Goal: Task Accomplishment & Management: Use online tool/utility

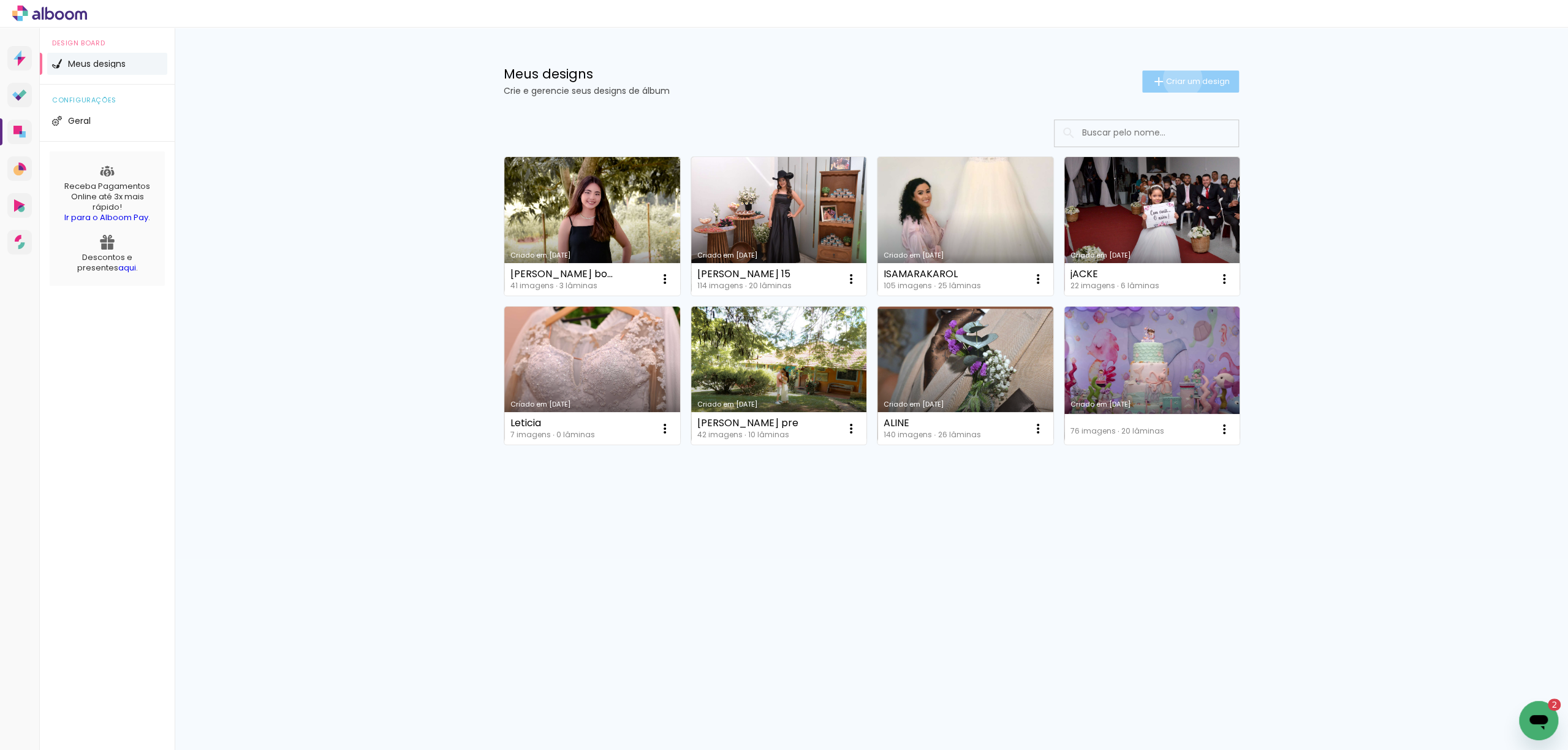
click at [1180, 78] on span "Criar um design" at bounding box center [1198, 81] width 64 height 8
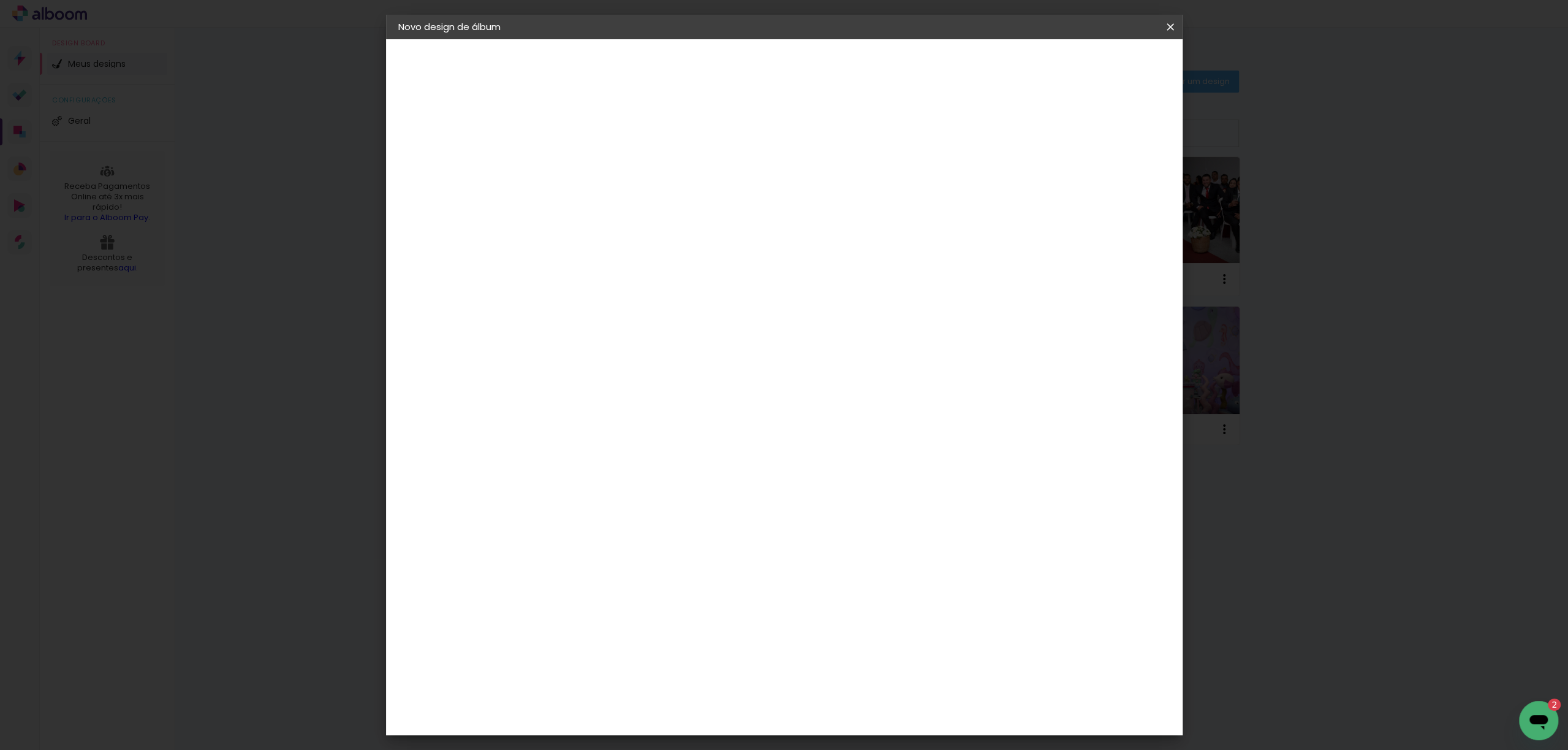
click at [599, 167] on input at bounding box center [599, 165] width 0 height 19
type input "Aline pre wedding"
type paper-input "Aline pre wedding"
click at [0, 0] on header "Informações Dê um título ao seu álbum. Avançar" at bounding box center [0, 0] width 0 height 0
click at [0, 0] on slot "Avançar" at bounding box center [0, 0] width 0 height 0
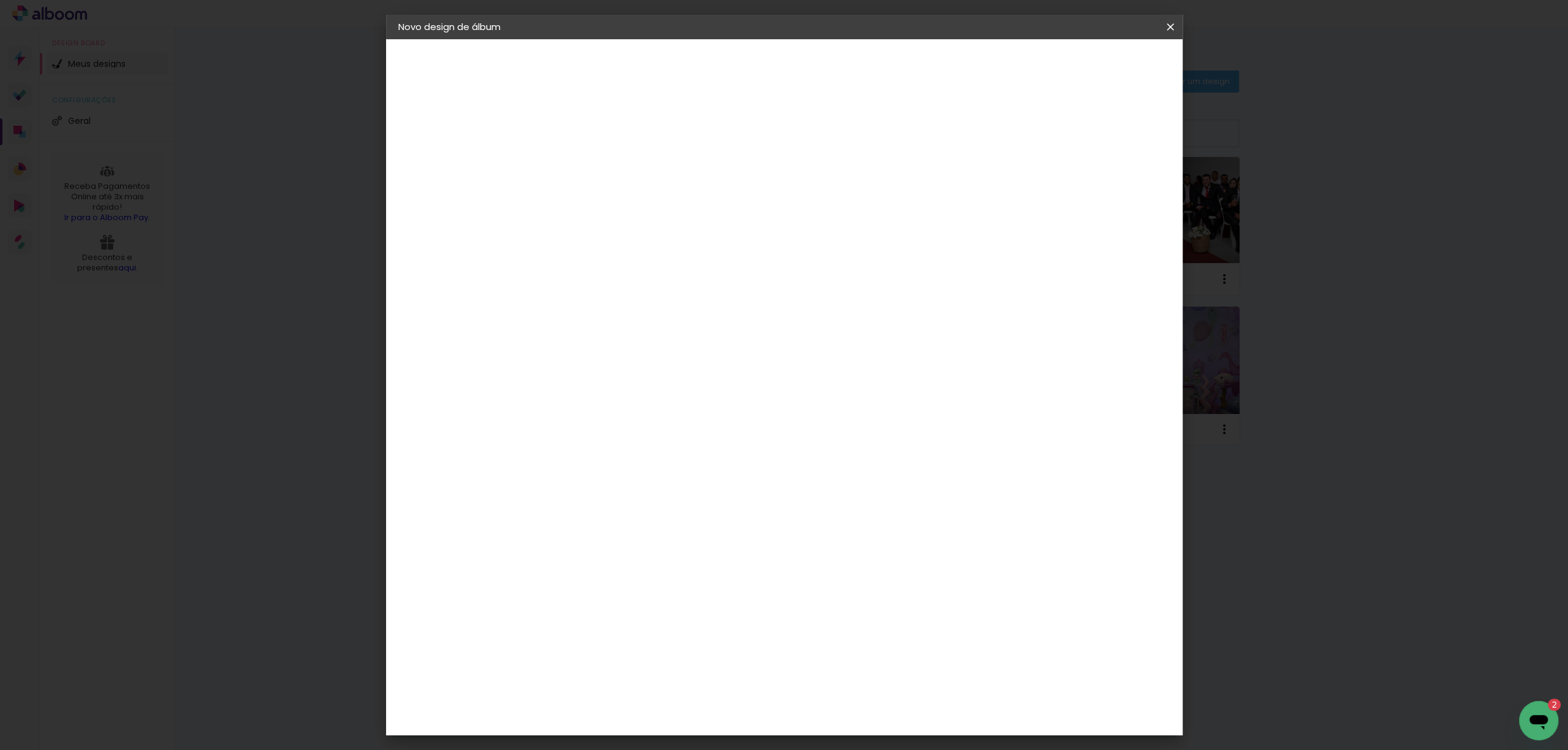
click at [667, 241] on input at bounding box center [618, 233] width 100 height 15
type input "inter"
type paper-input "inter"
click at [624, 241] on input "inter" at bounding box center [618, 233] width 100 height 15
click at [602, 241] on input "inter" at bounding box center [618, 233] width 100 height 15
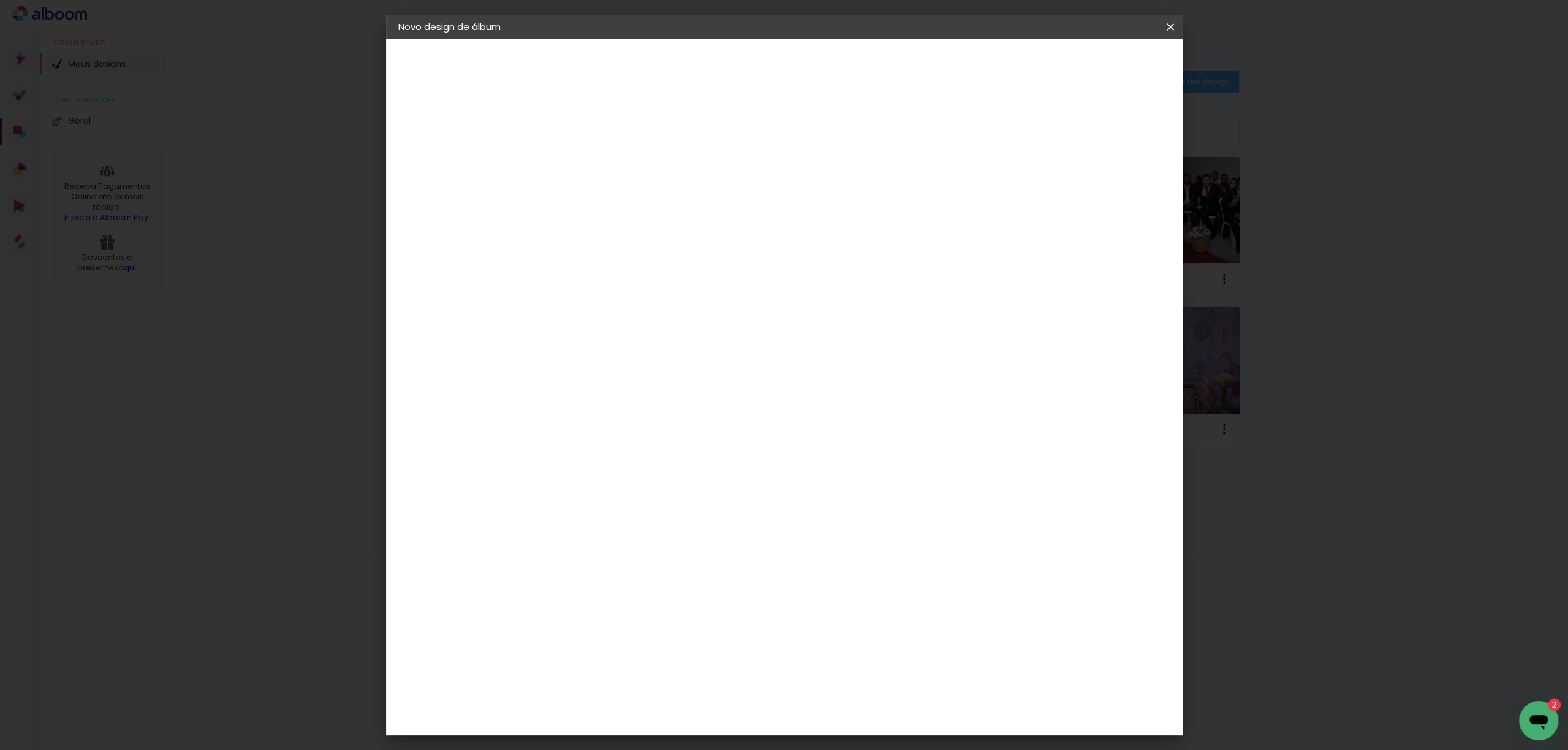
type input "i"
click at [615, 239] on input "inter" at bounding box center [618, 233] width 100 height 15
type input "i"
click at [671, 140] on div "Encadernadora Argentina Brasil Bolívia Equador Portugal Peru Uruguai" at bounding box center [618, 183] width 108 height 128
drag, startPoint x: 1164, startPoint y: 26, endPoint x: 912, endPoint y: 58, distance: 254.0
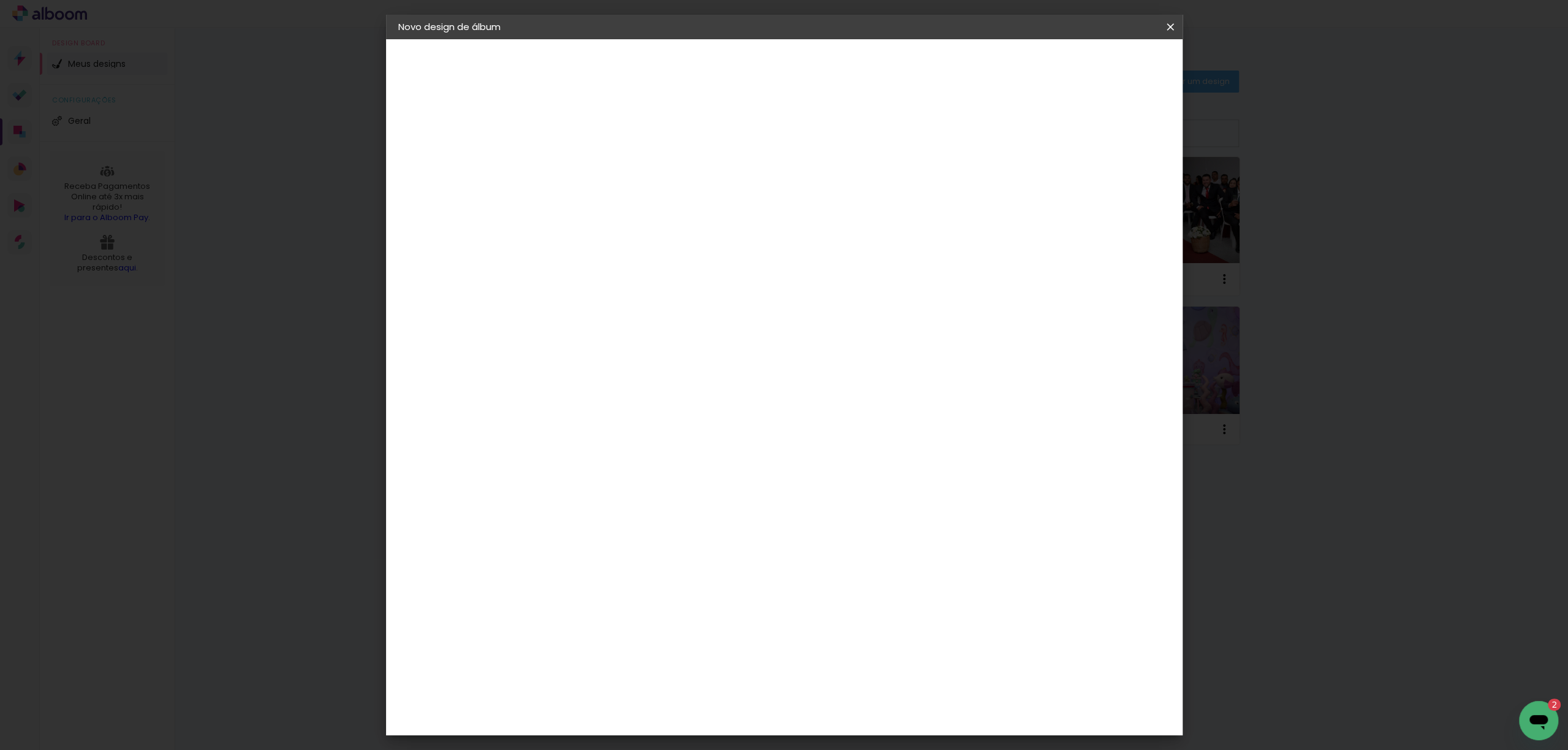
click at [0, 0] on iron-icon at bounding box center [0, 0] width 0 height 0
click at [667, 241] on input at bounding box center [618, 233] width 100 height 15
type input "inter"
type paper-input "inter"
click at [0, 0] on slot "Voltar" at bounding box center [0, 0] width 0 height 0
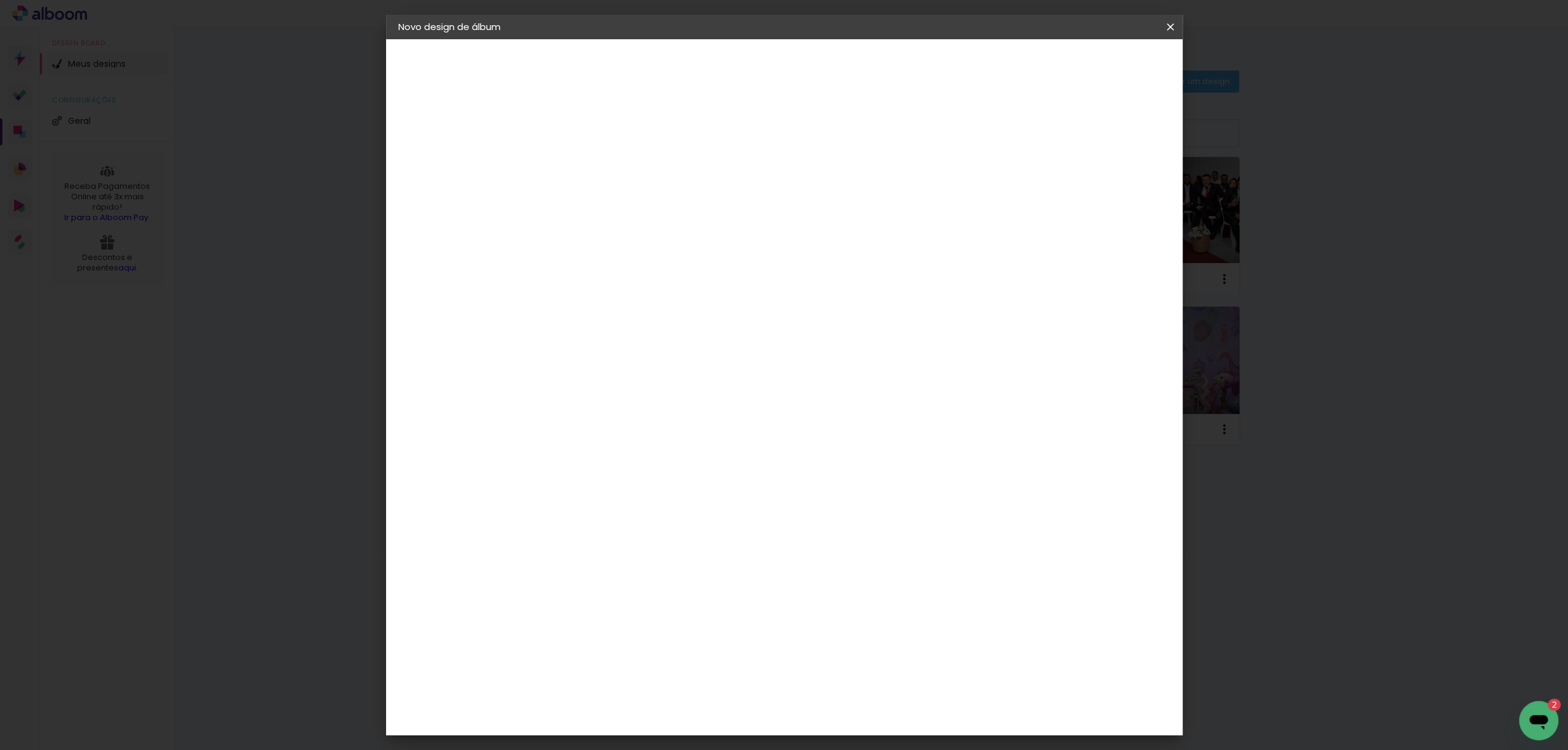
click at [0, 0] on slot "Avançar" at bounding box center [0, 0] width 0 height 0
click at [0, 0] on slot "Voltar" at bounding box center [0, 0] width 0 height 0
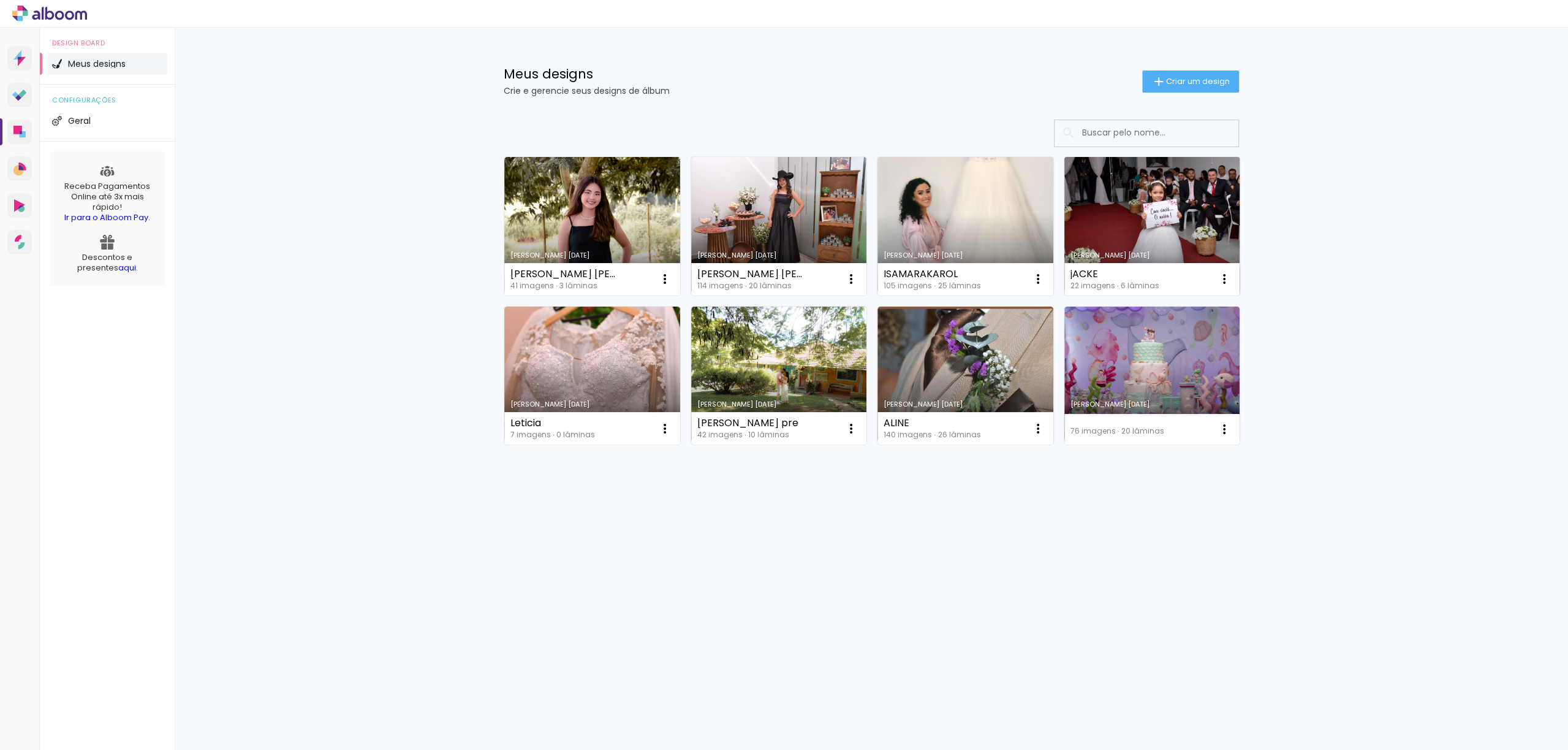
click at [1142, 221] on link "Criado em 27/06/25" at bounding box center [1151, 226] width 176 height 139
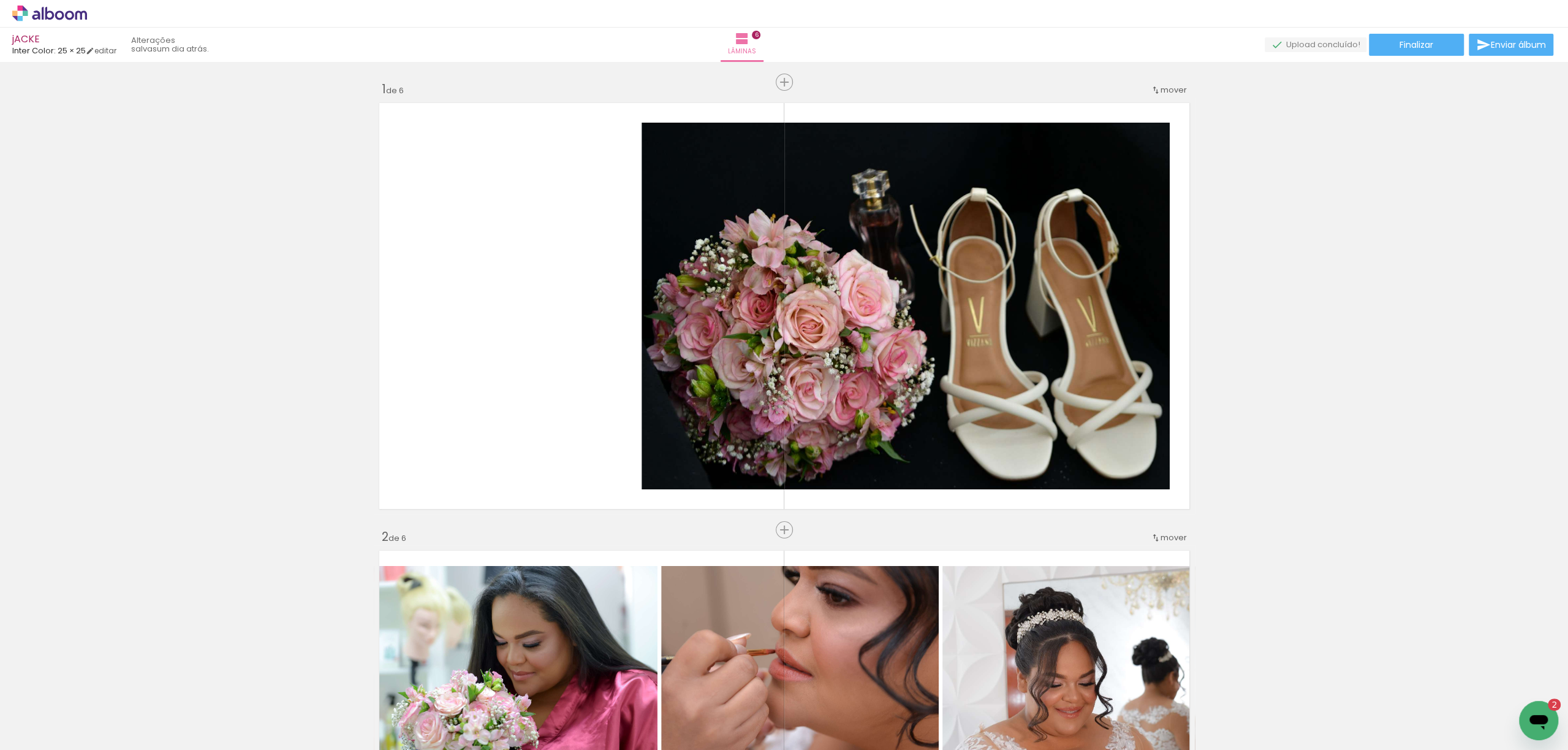
click at [64, 711] on iron-icon at bounding box center [62, 713] width 10 height 10
click at [0, 0] on slot "Não utilizadas" at bounding box center [0, 0] width 0 height 0
type input "Não utilizadas"
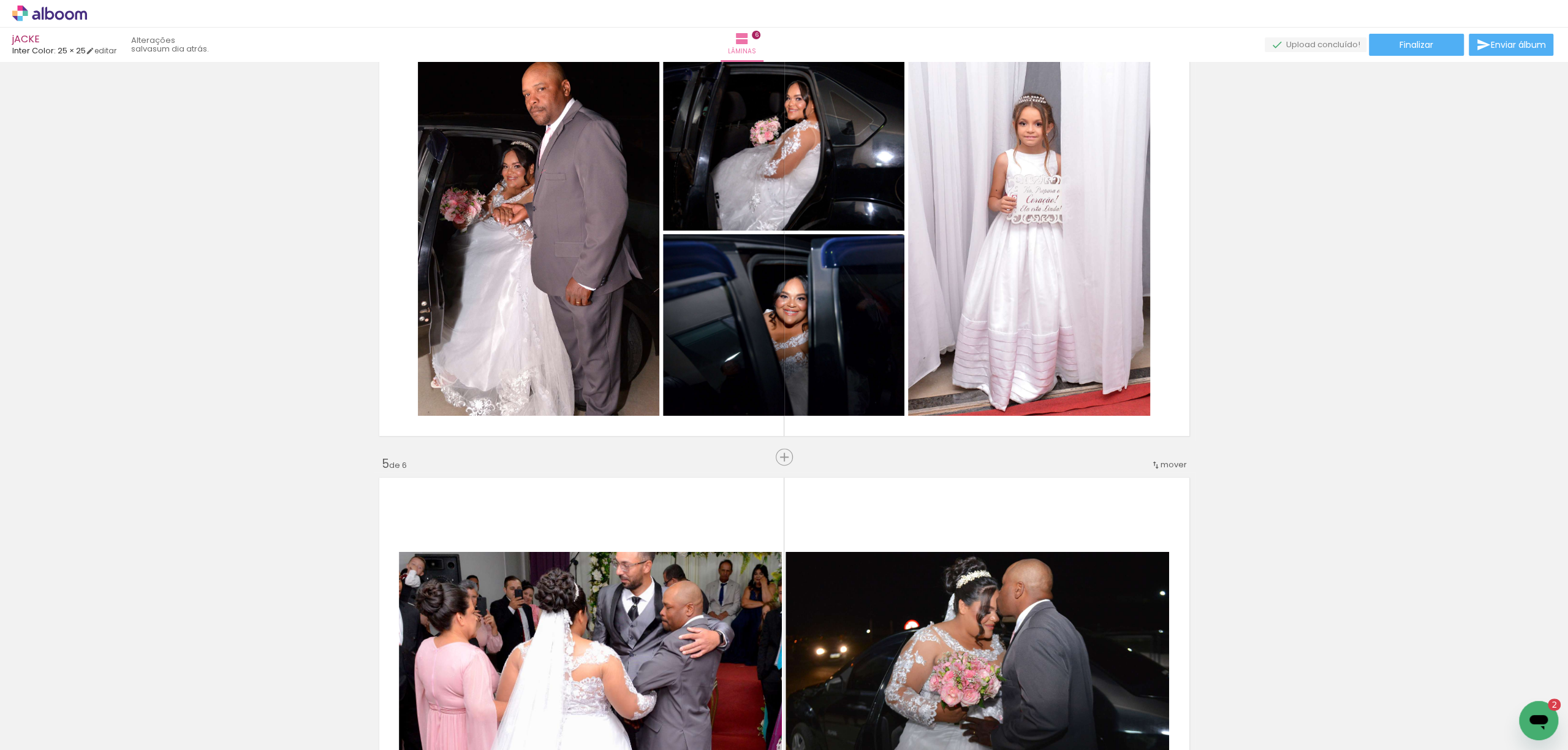
scroll to position [1307, 0]
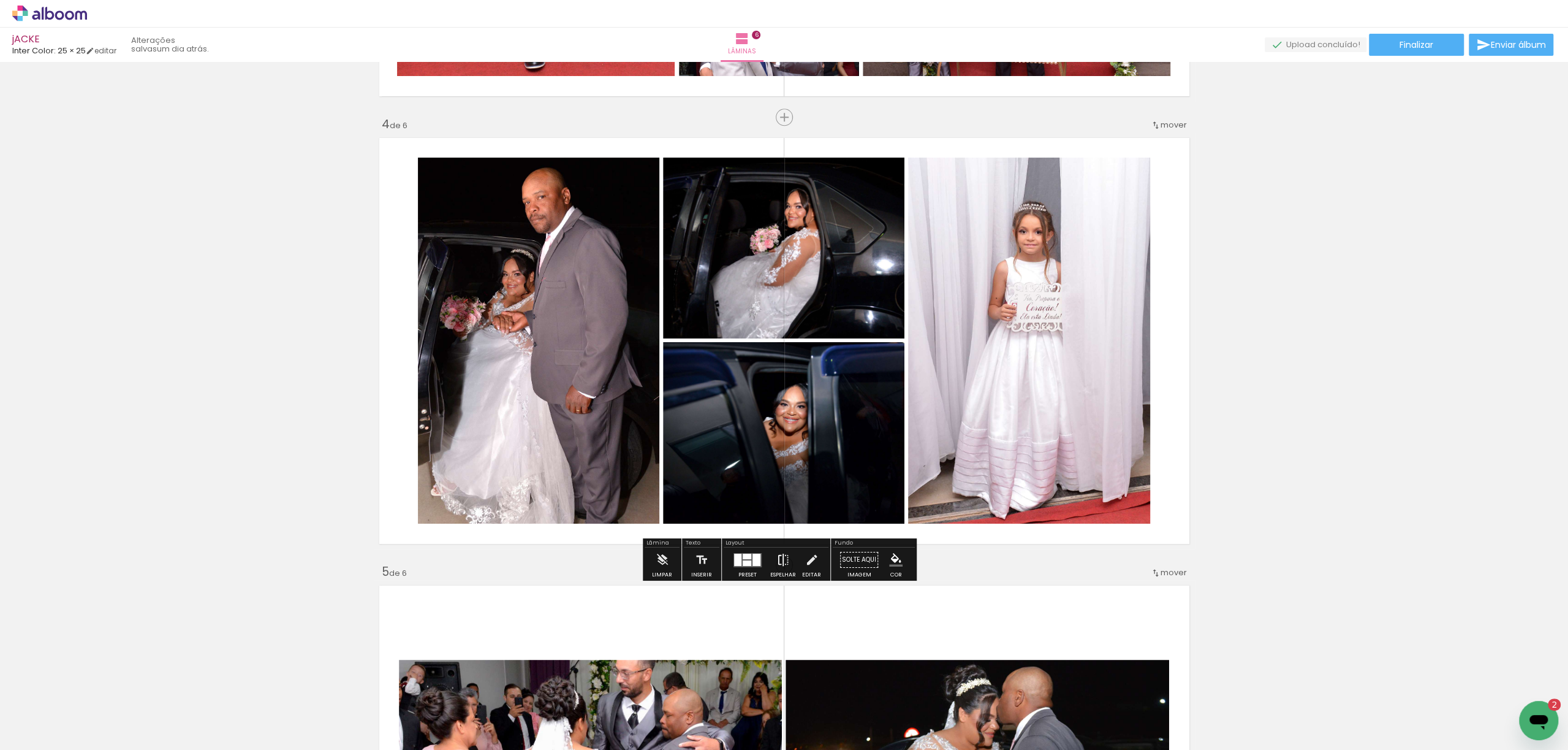
click at [783, 559] on iron-icon at bounding box center [783, 559] width 13 height 24
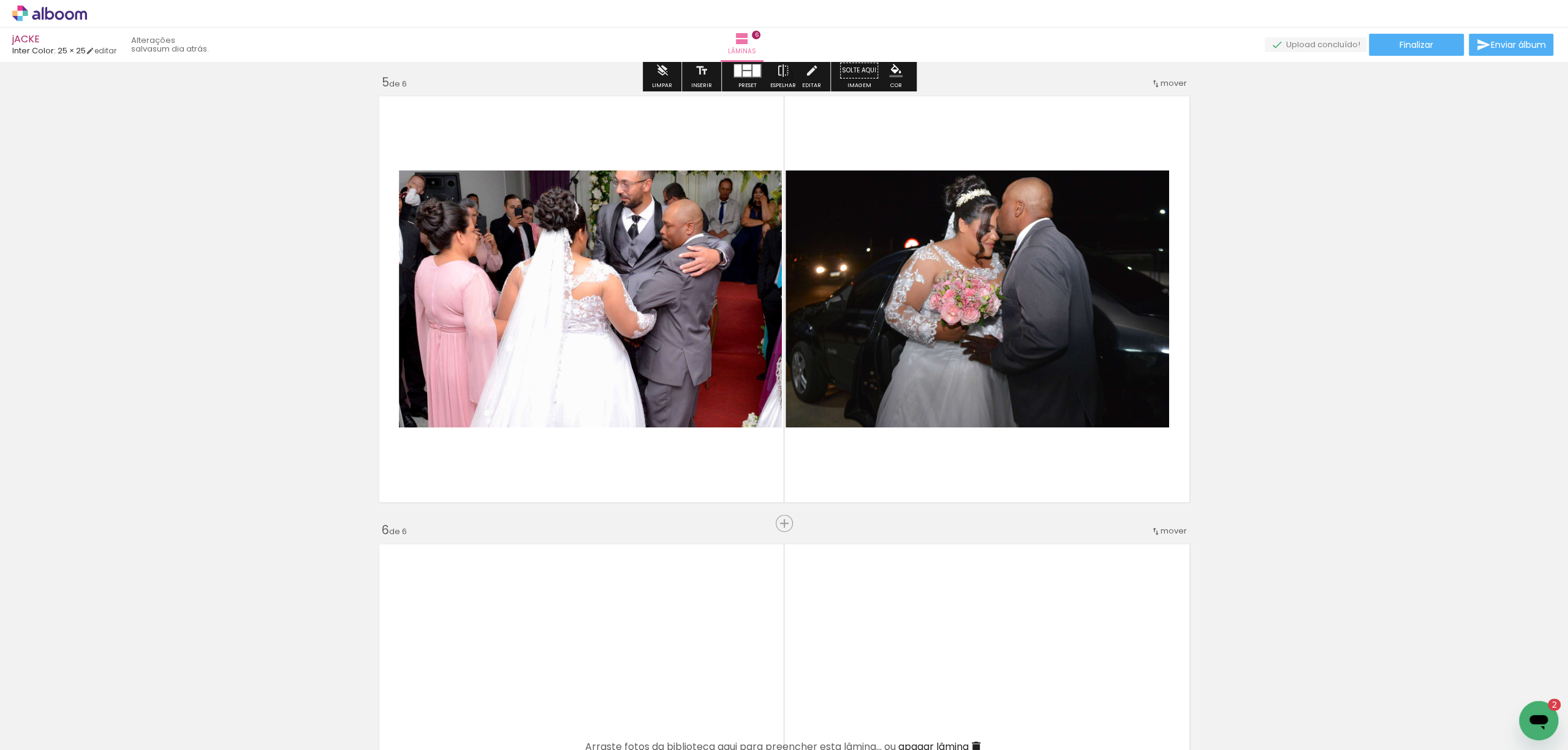
scroll to position [1798, 0]
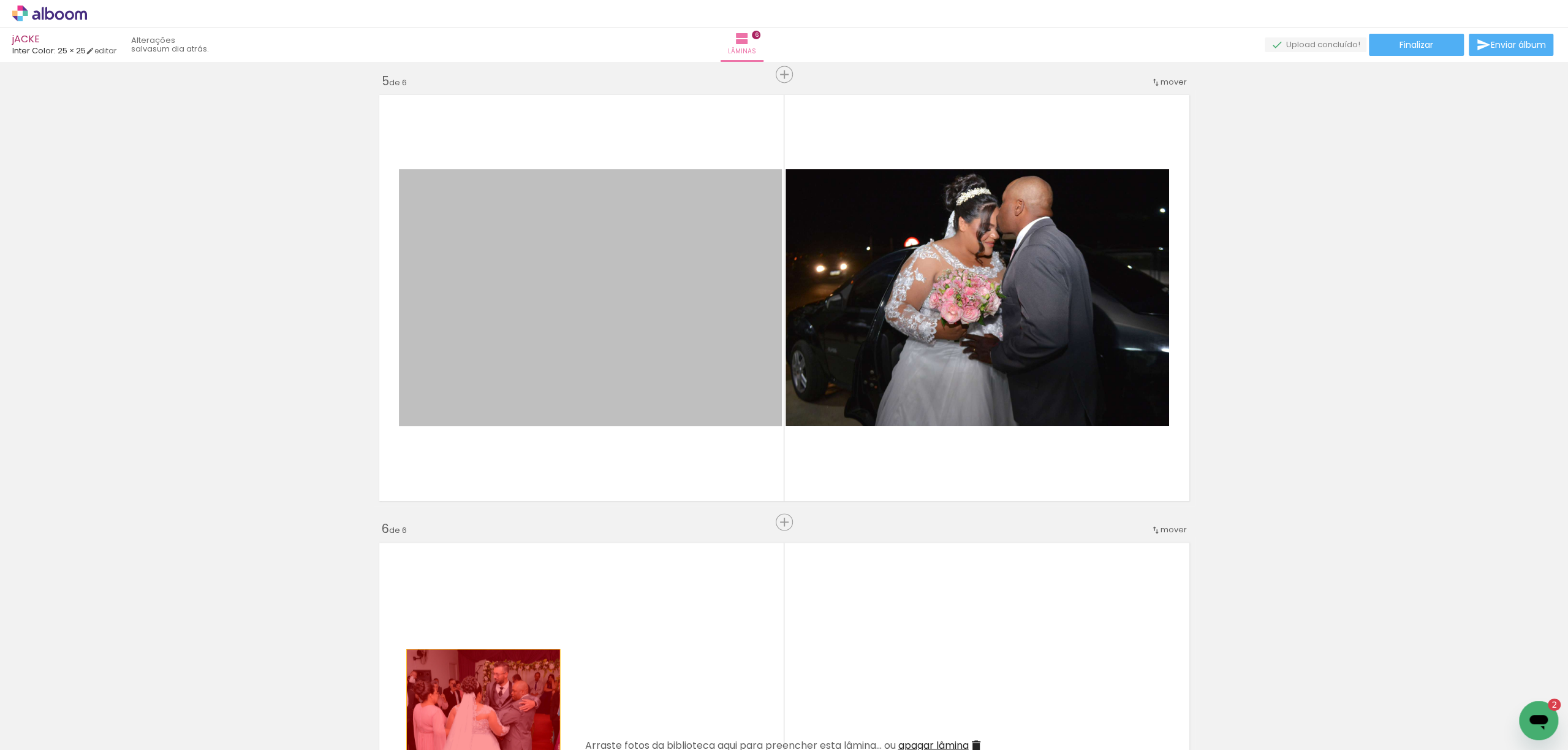
drag, startPoint x: 598, startPoint y: 287, endPoint x: 686, endPoint y: 477, distance: 209.4
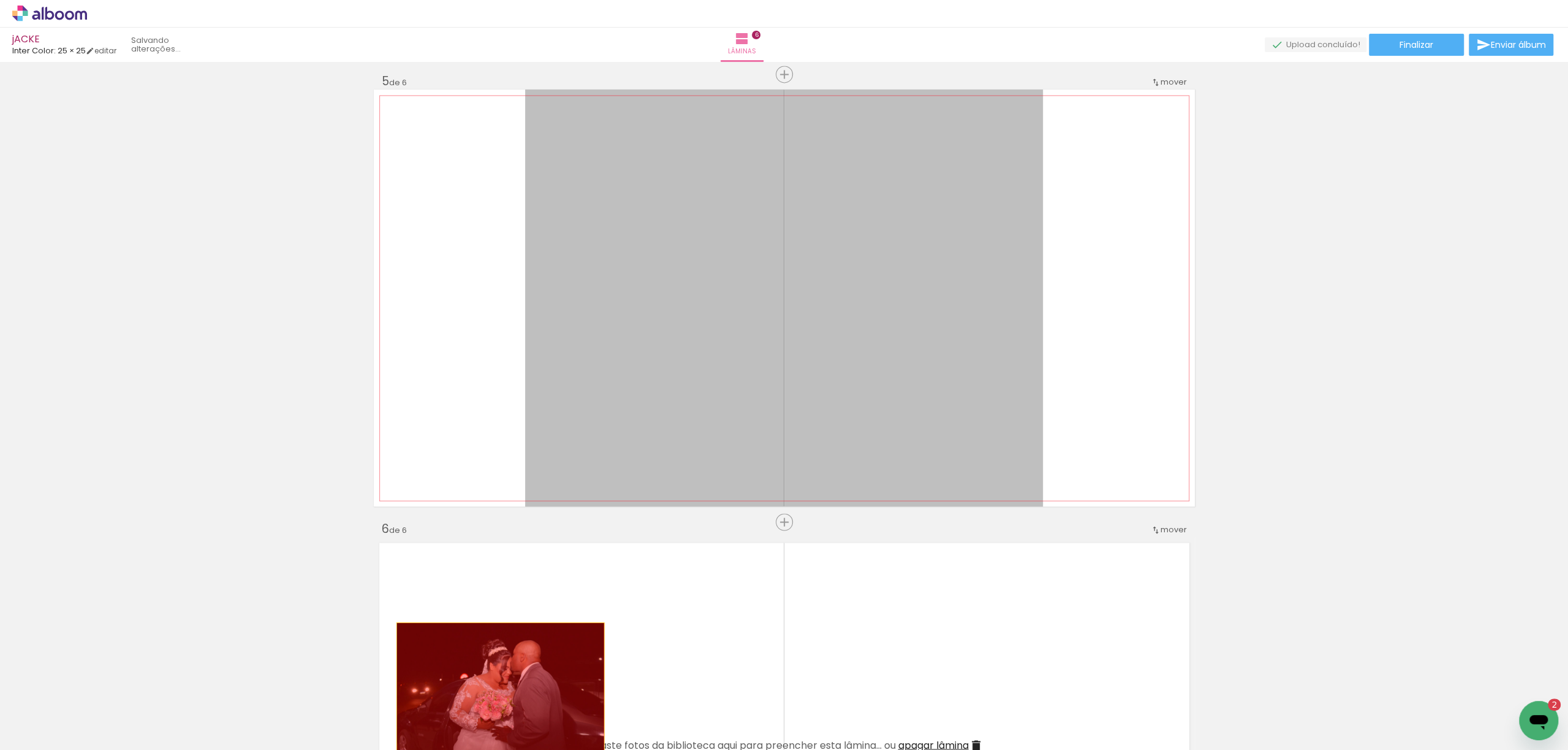
drag, startPoint x: 728, startPoint y: 251, endPoint x: 495, endPoint y: 699, distance: 505.0
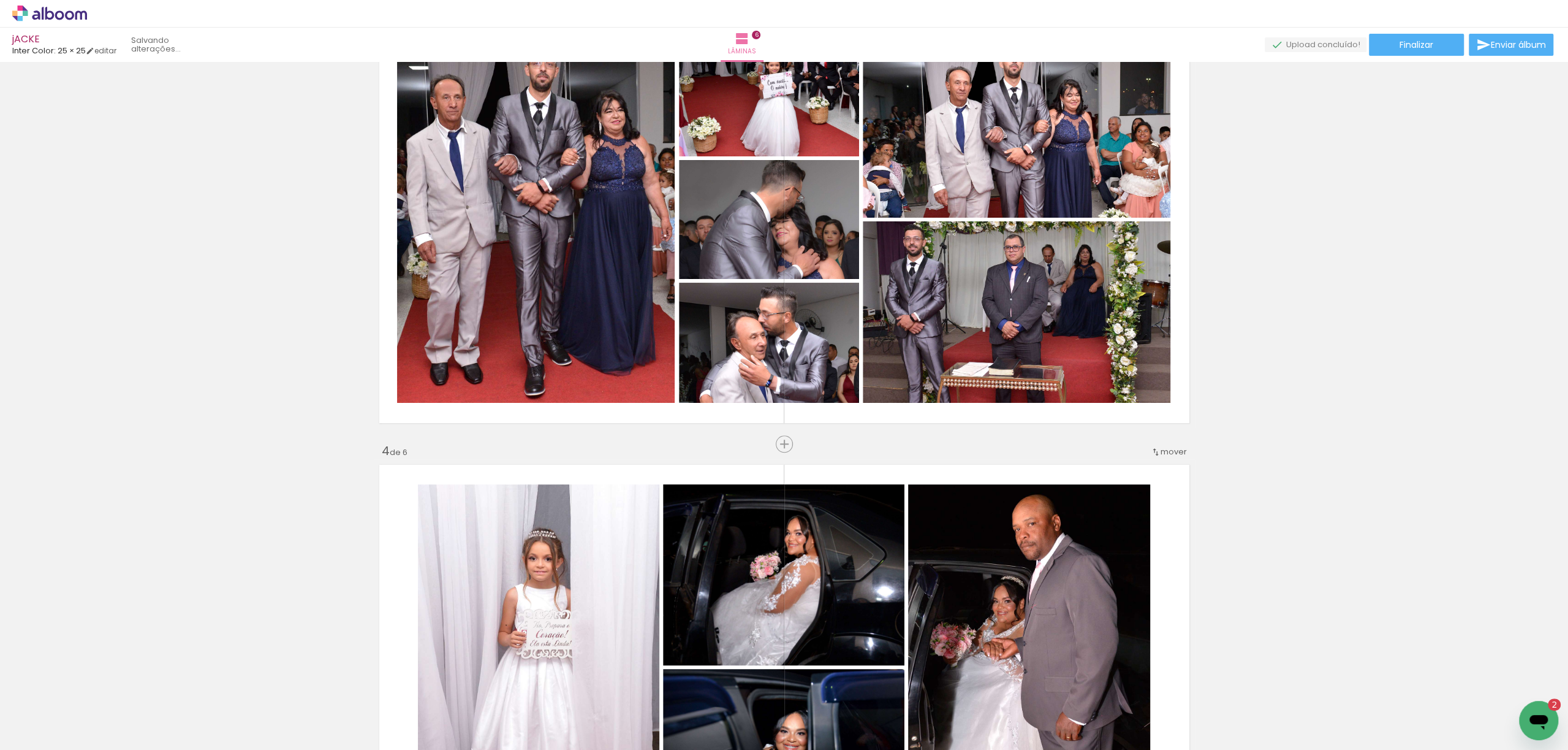
scroll to position [899, 0]
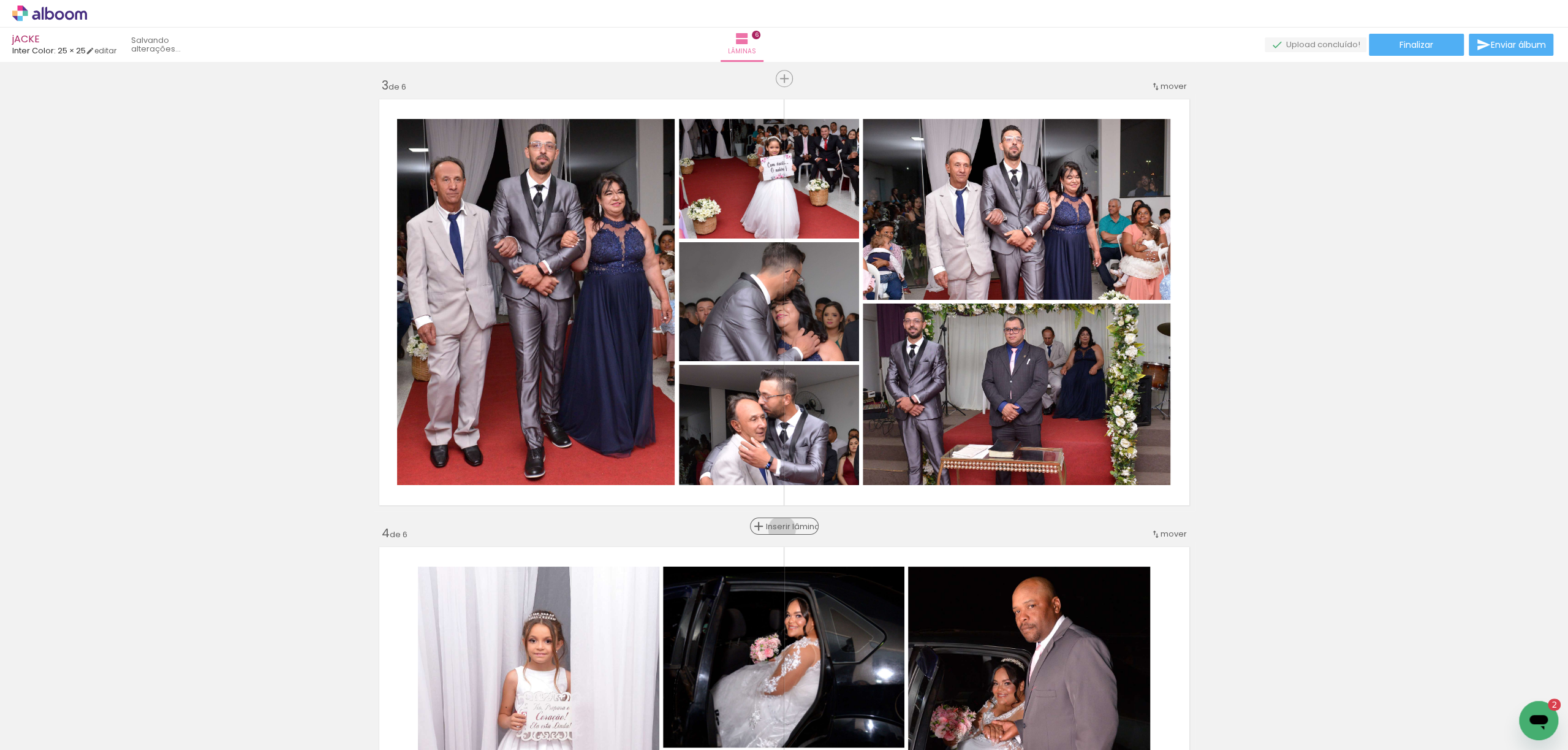
click at [775, 529] on span "Inserir lâmina" at bounding box center [789, 526] width 47 height 8
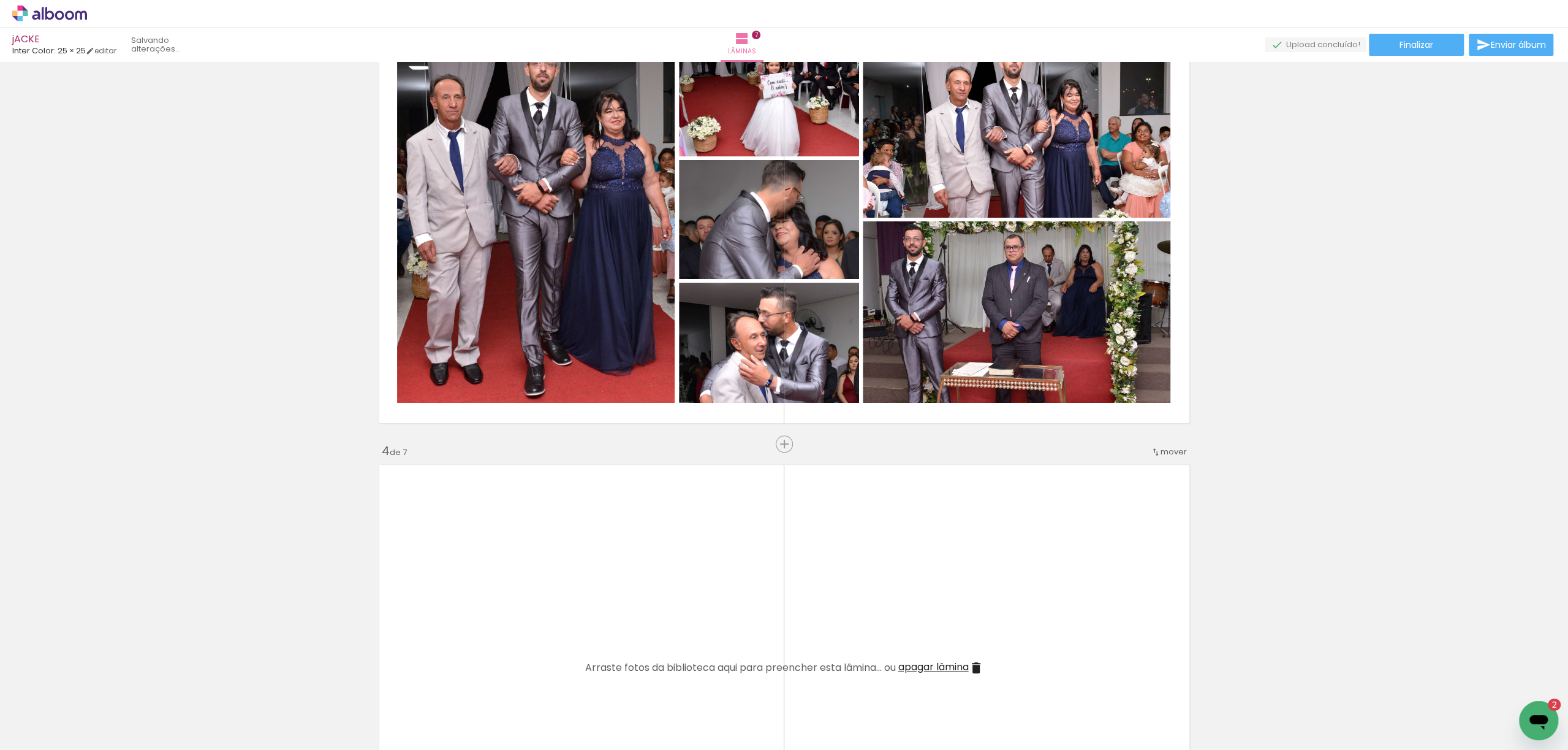
scroll to position [817, 0]
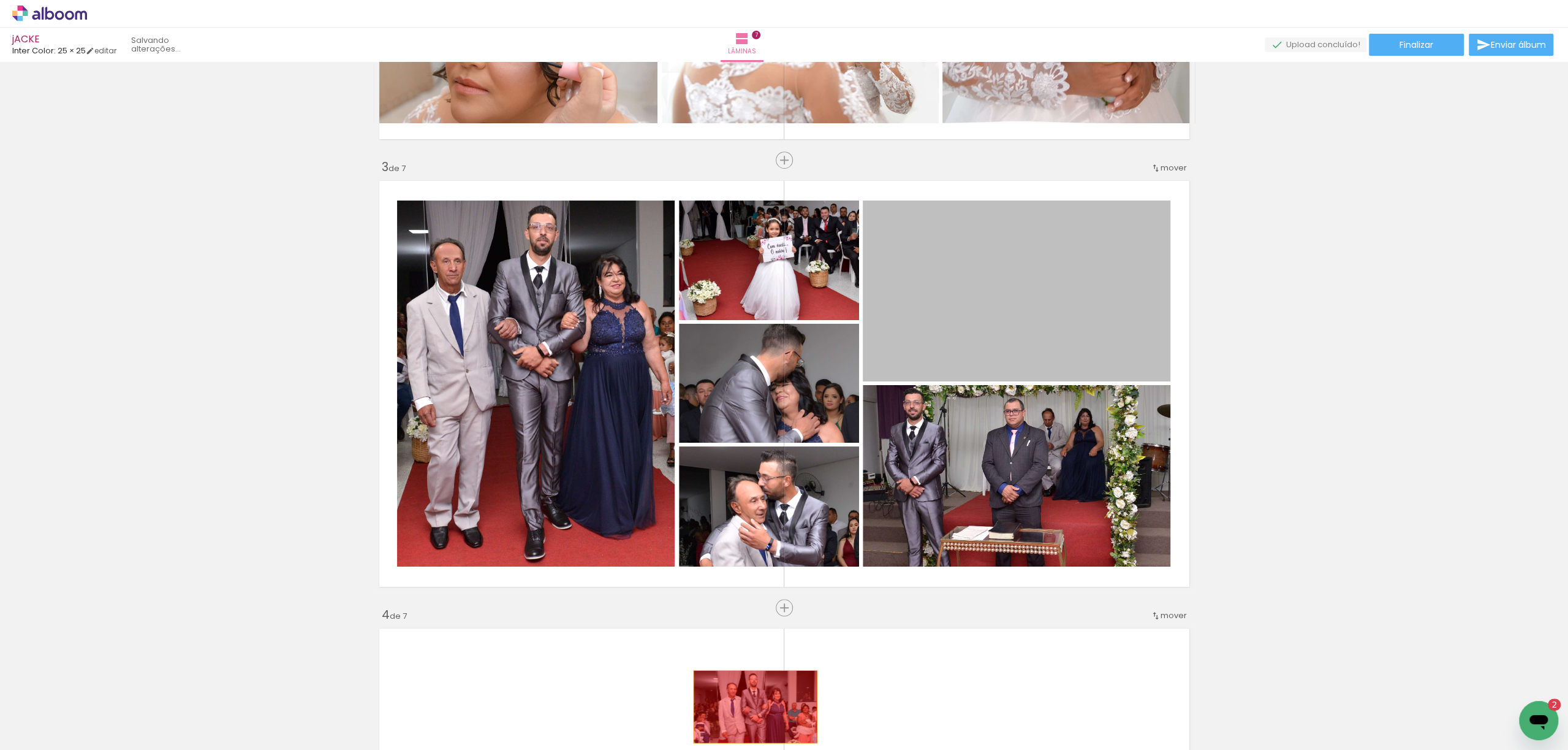
drag, startPoint x: 987, startPoint y: 287, endPoint x: 748, endPoint y: 706, distance: 482.4
click at [748, 706] on quentale-workspace at bounding box center [784, 375] width 1568 height 750
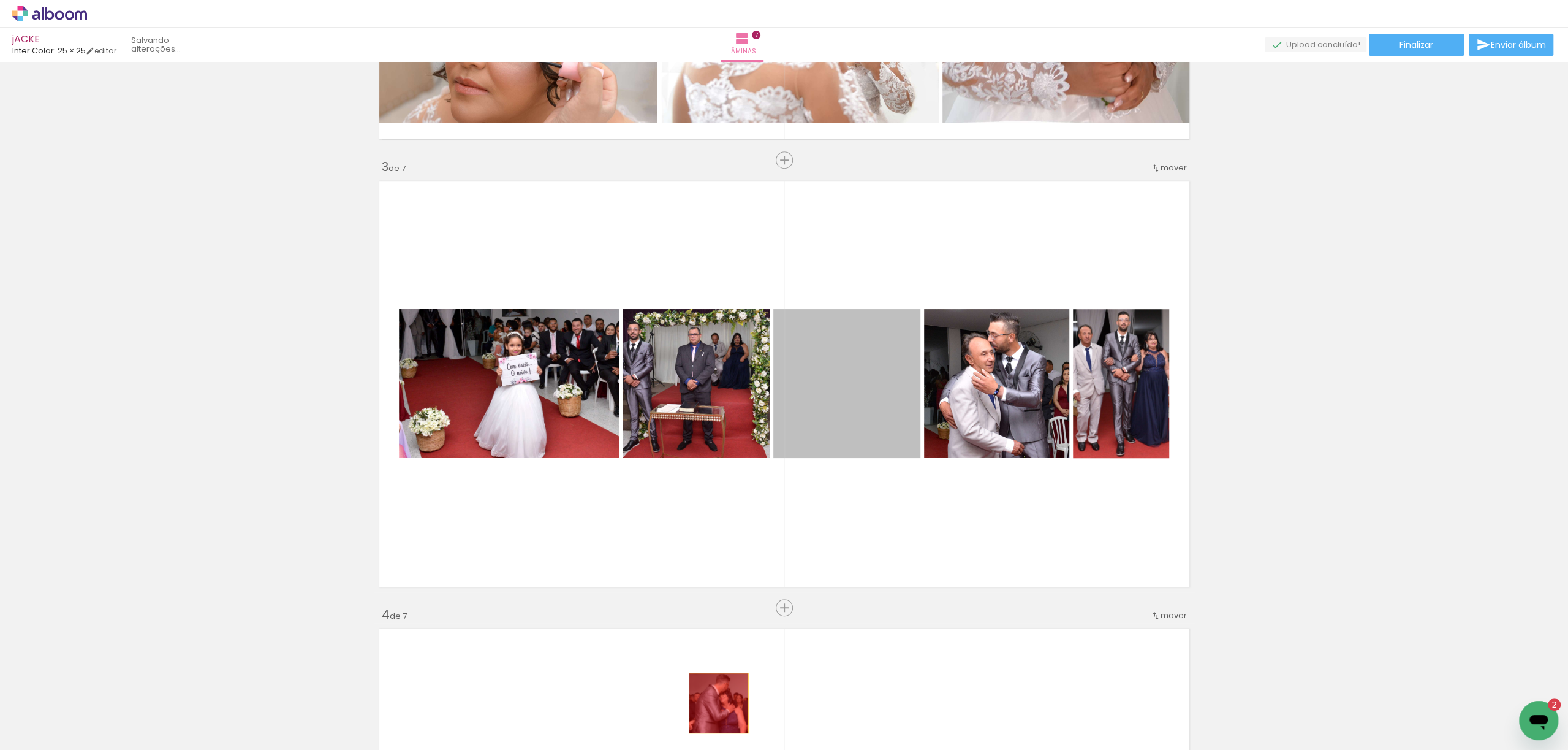
drag, startPoint x: 861, startPoint y: 393, endPoint x: 711, endPoint y: 703, distance: 344.4
click at [711, 703] on quentale-workspace at bounding box center [784, 375] width 1568 height 750
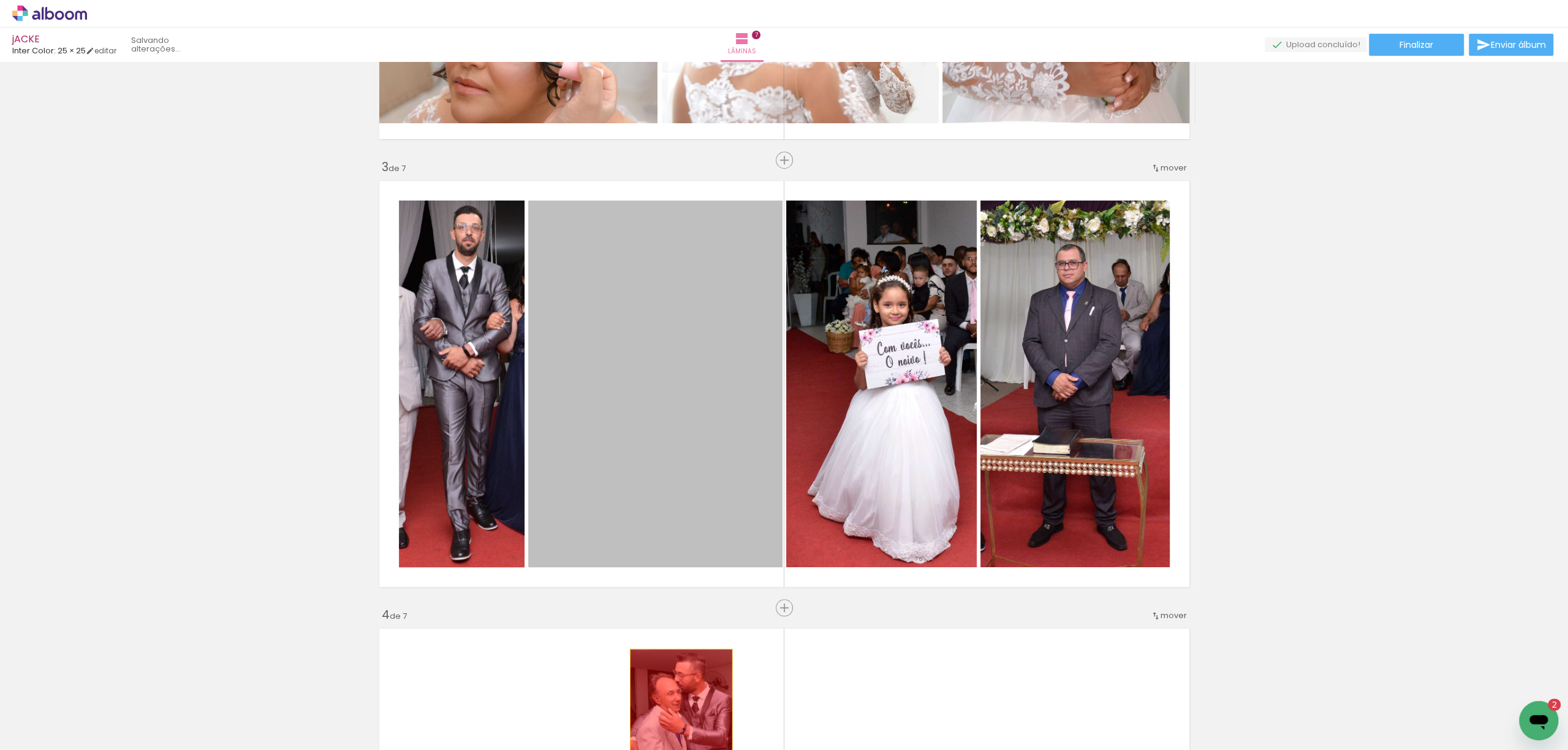
drag, startPoint x: 622, startPoint y: 321, endPoint x: 675, endPoint y: 721, distance: 403.5
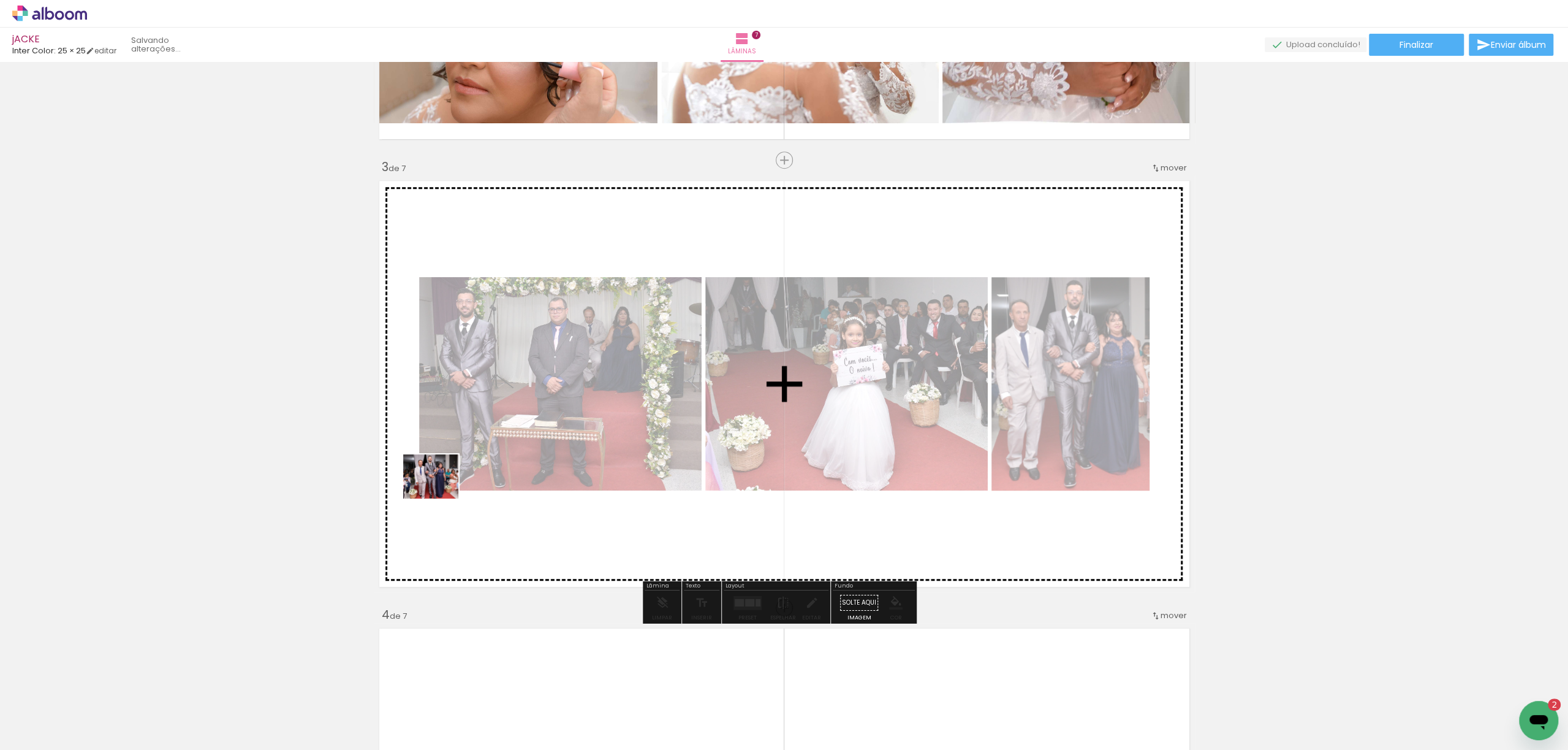
drag, startPoint x: 124, startPoint y: 717, endPoint x: 486, endPoint y: 469, distance: 438.8
click at [486, 469] on quentale-workspace at bounding box center [784, 375] width 1568 height 750
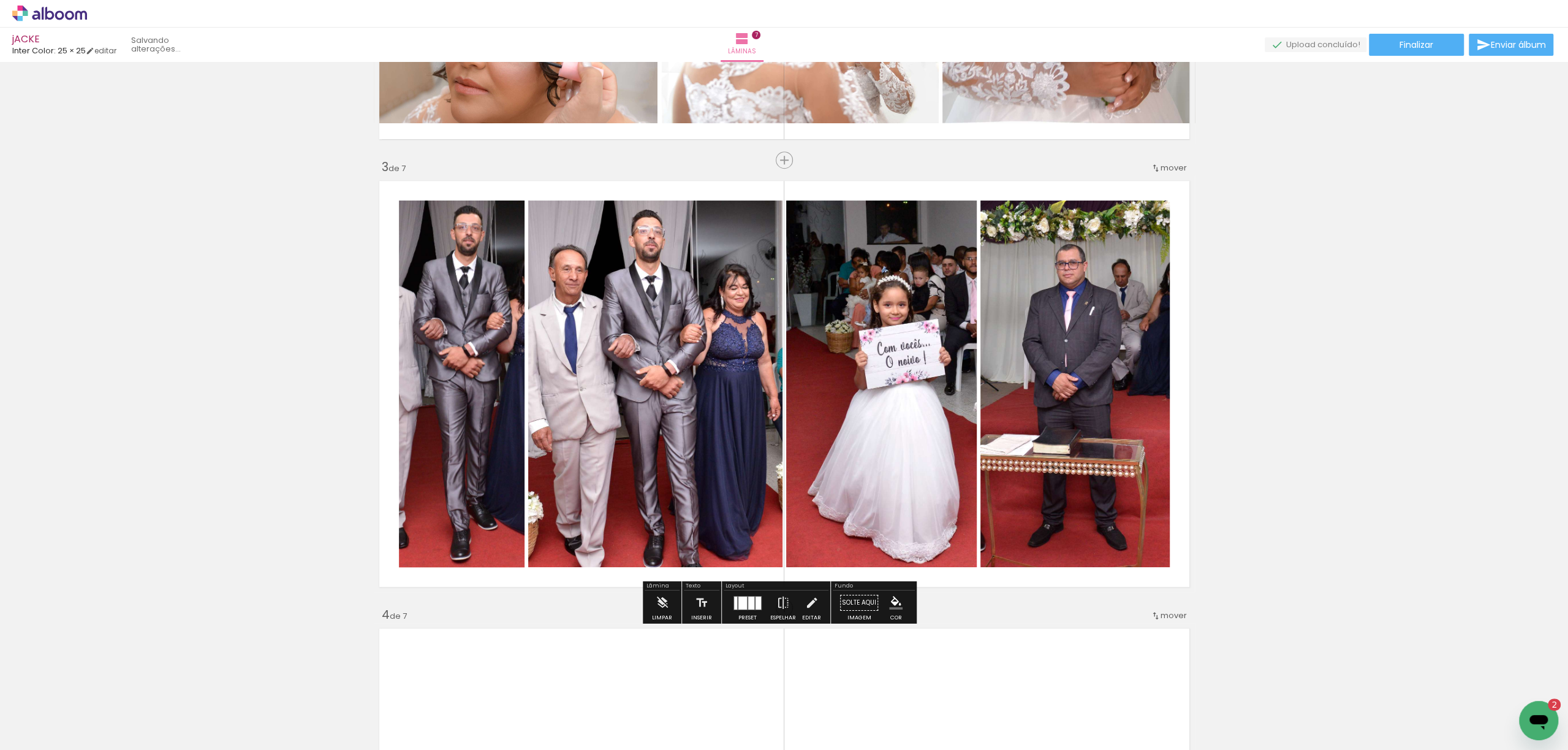
click at [748, 602] on div at bounding box center [751, 602] width 7 height 13
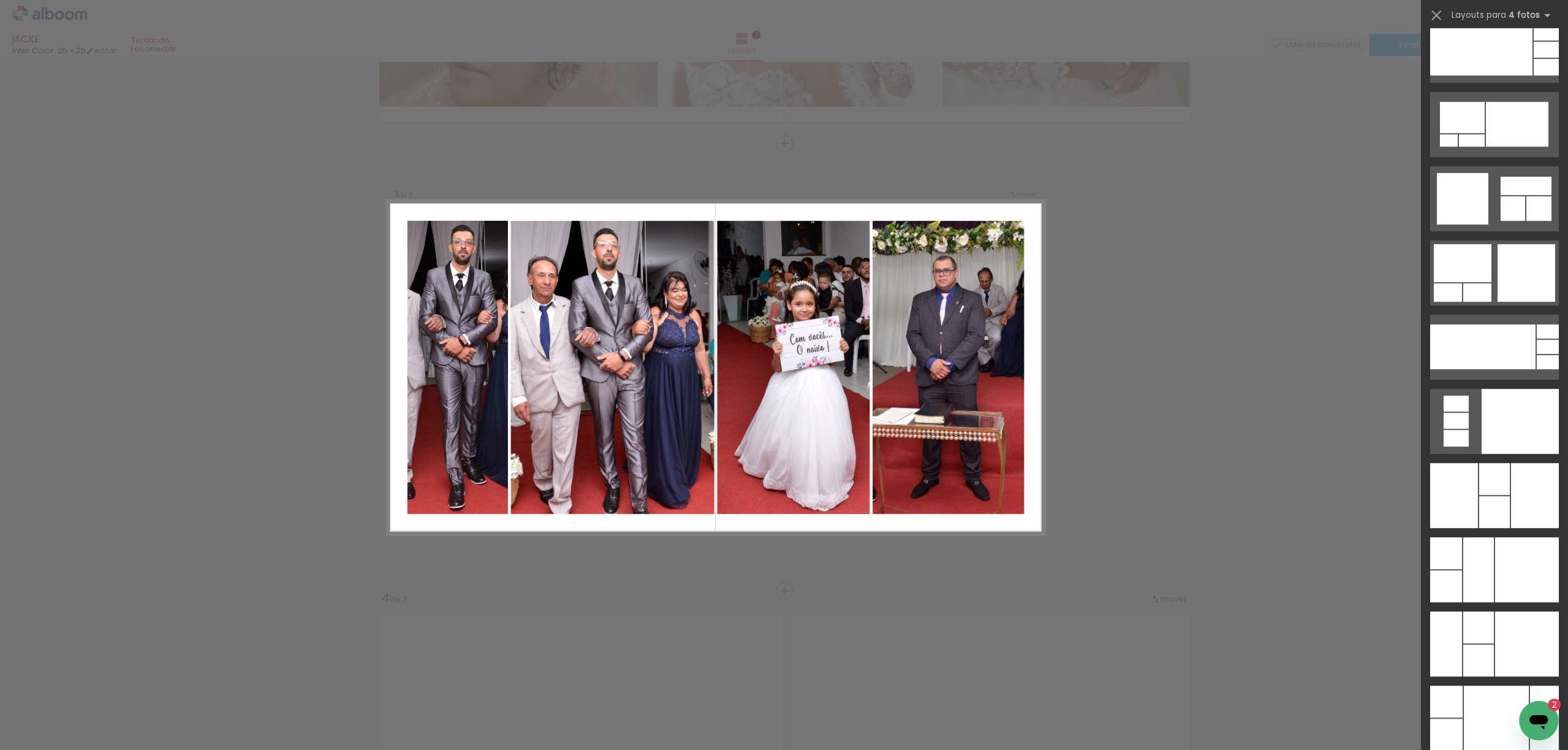
scroll to position [24223, 0]
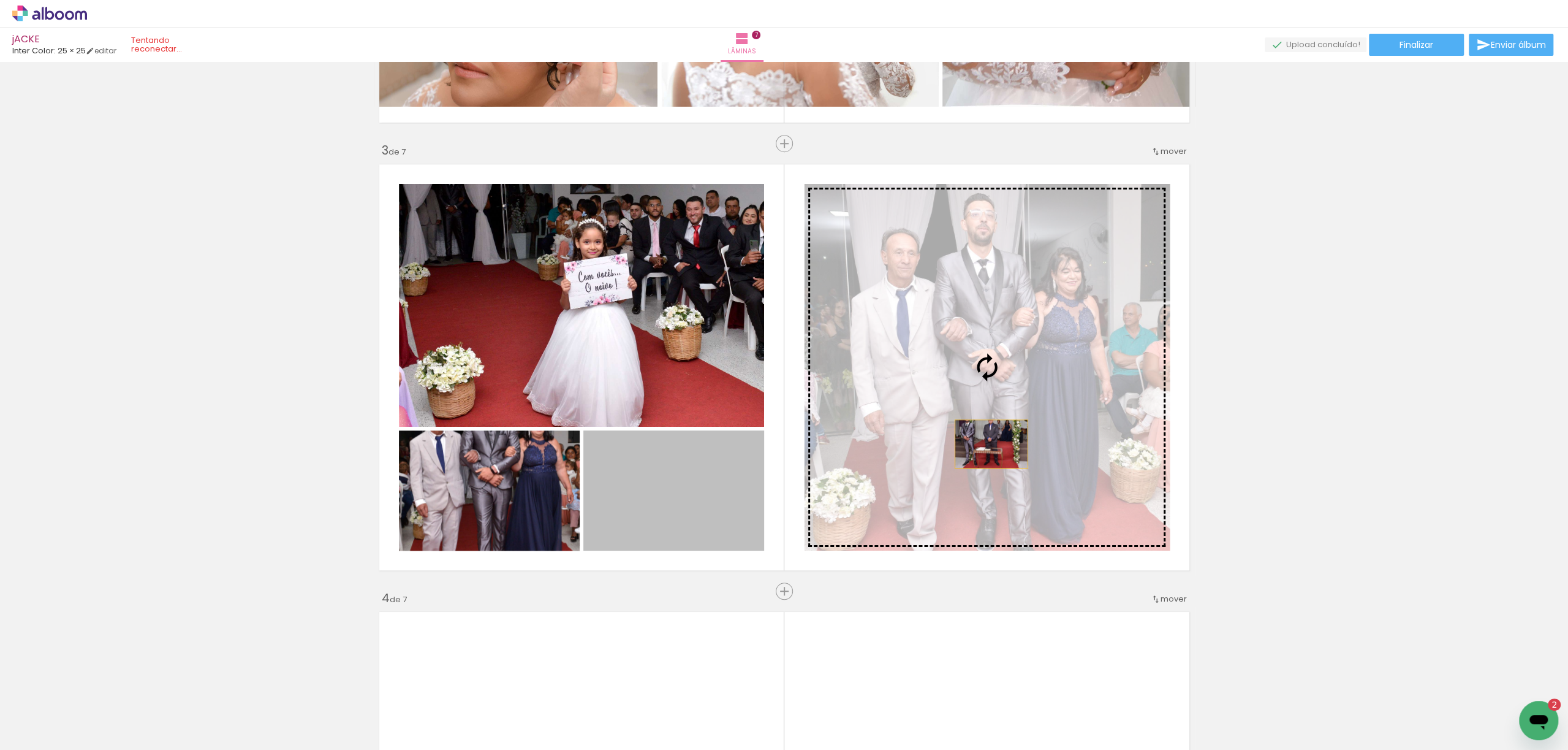
drag, startPoint x: 652, startPoint y: 499, endPoint x: 985, endPoint y: 444, distance: 337.5
click at [0, 0] on slot at bounding box center [0, 0] width 0 height 0
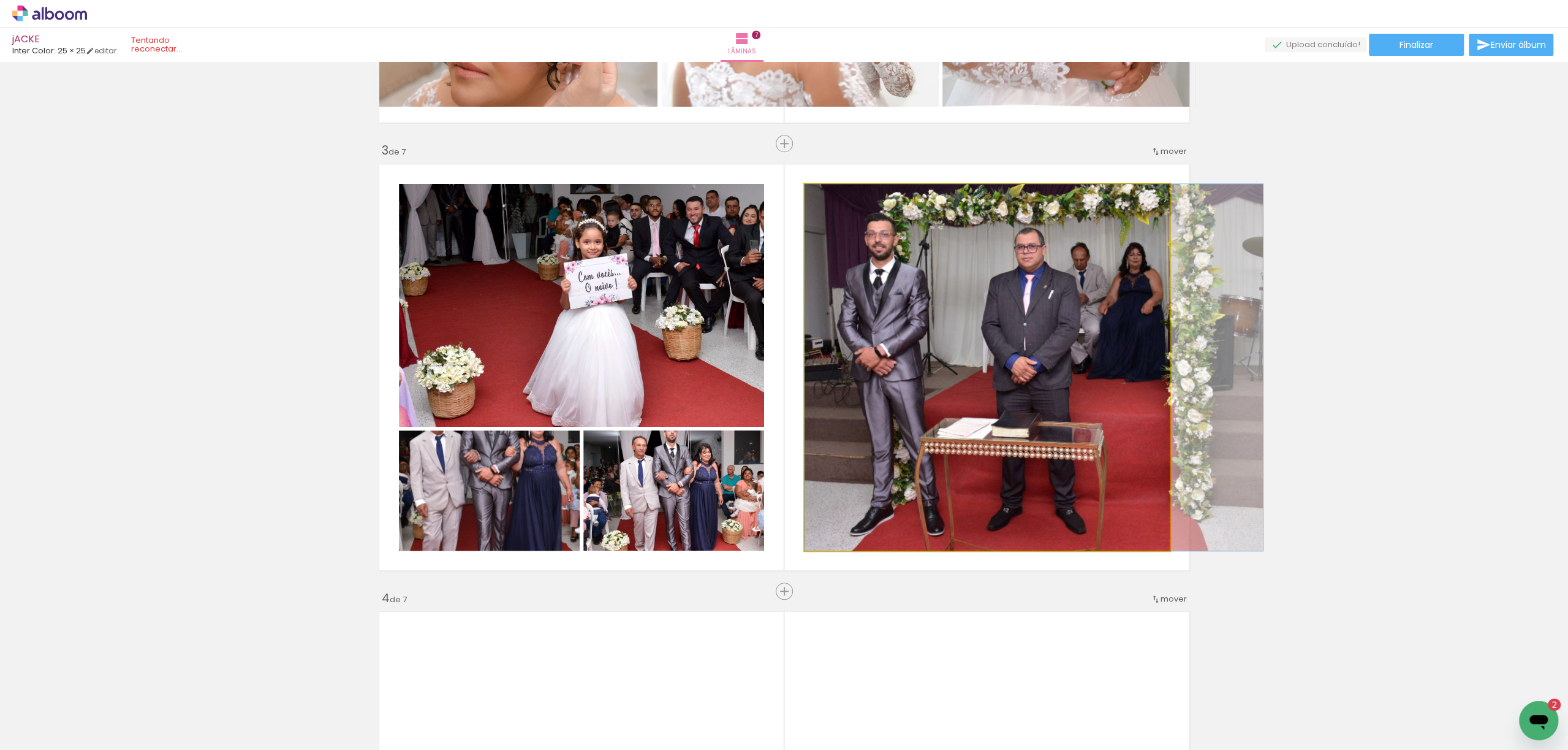
drag, startPoint x: 950, startPoint y: 417, endPoint x: 1096, endPoint y: 417, distance: 146.0
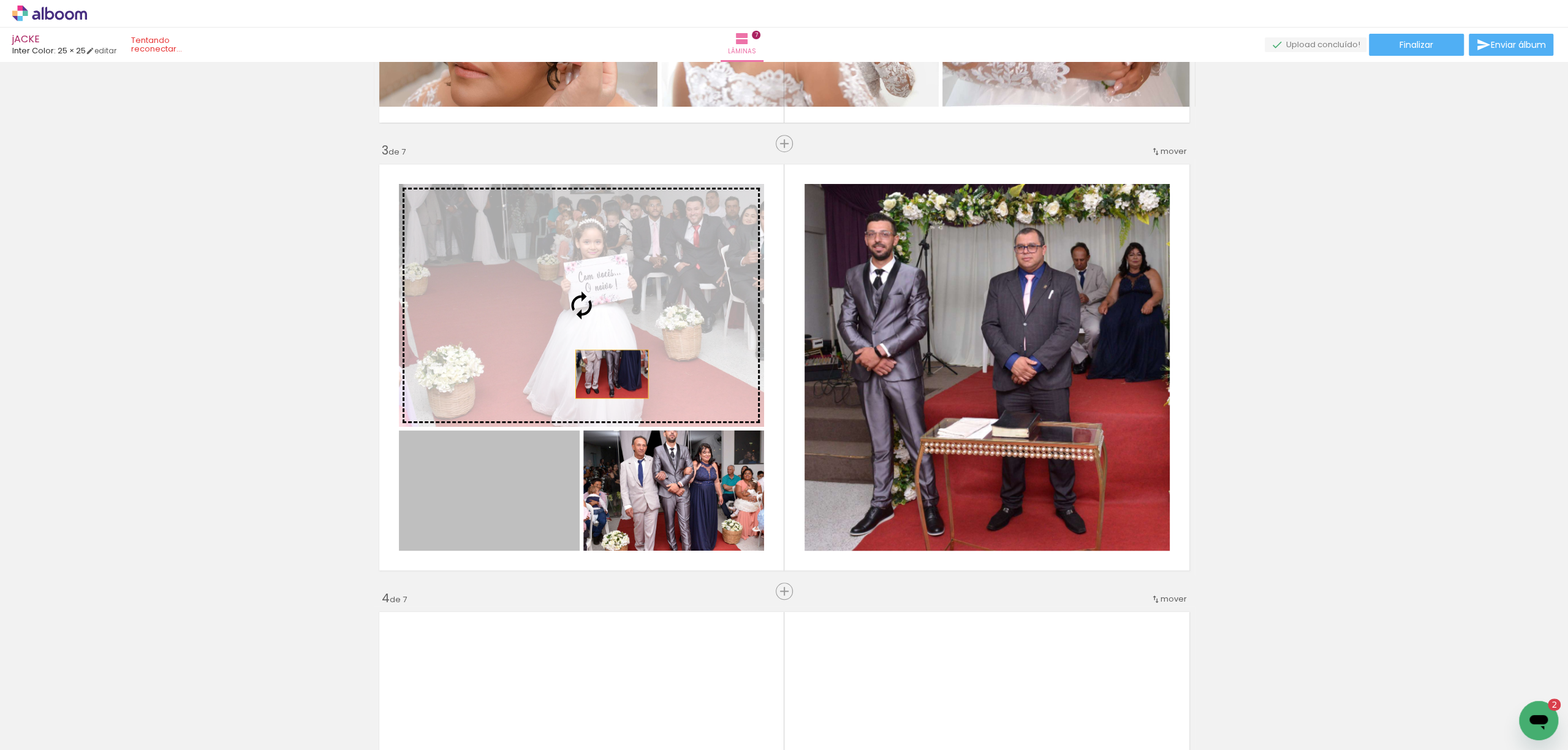
drag, startPoint x: 516, startPoint y: 488, endPoint x: 605, endPoint y: 374, distance: 144.6
click at [0, 0] on slot at bounding box center [0, 0] width 0 height 0
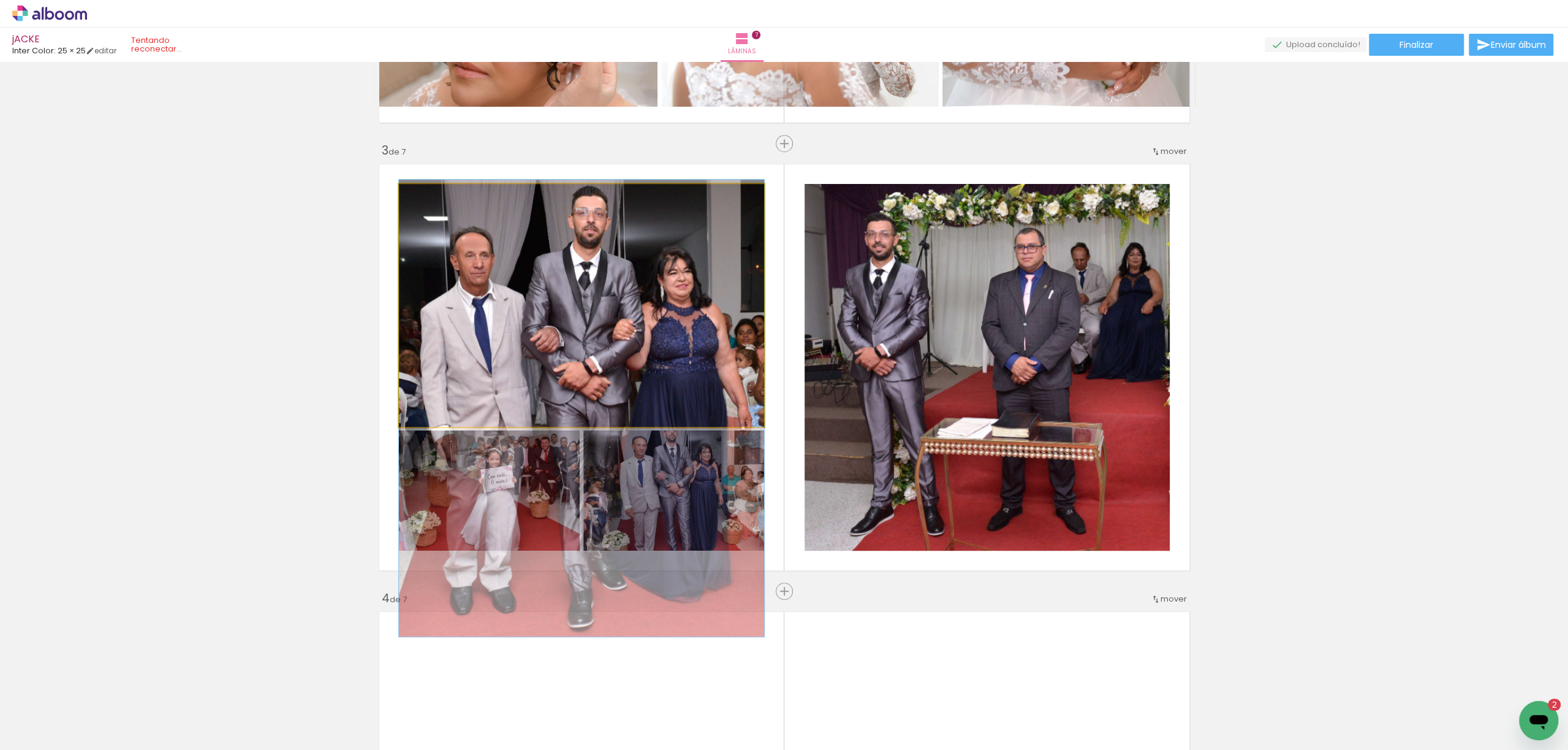
drag, startPoint x: 624, startPoint y: 310, endPoint x: 608, endPoint y: 408, distance: 99.3
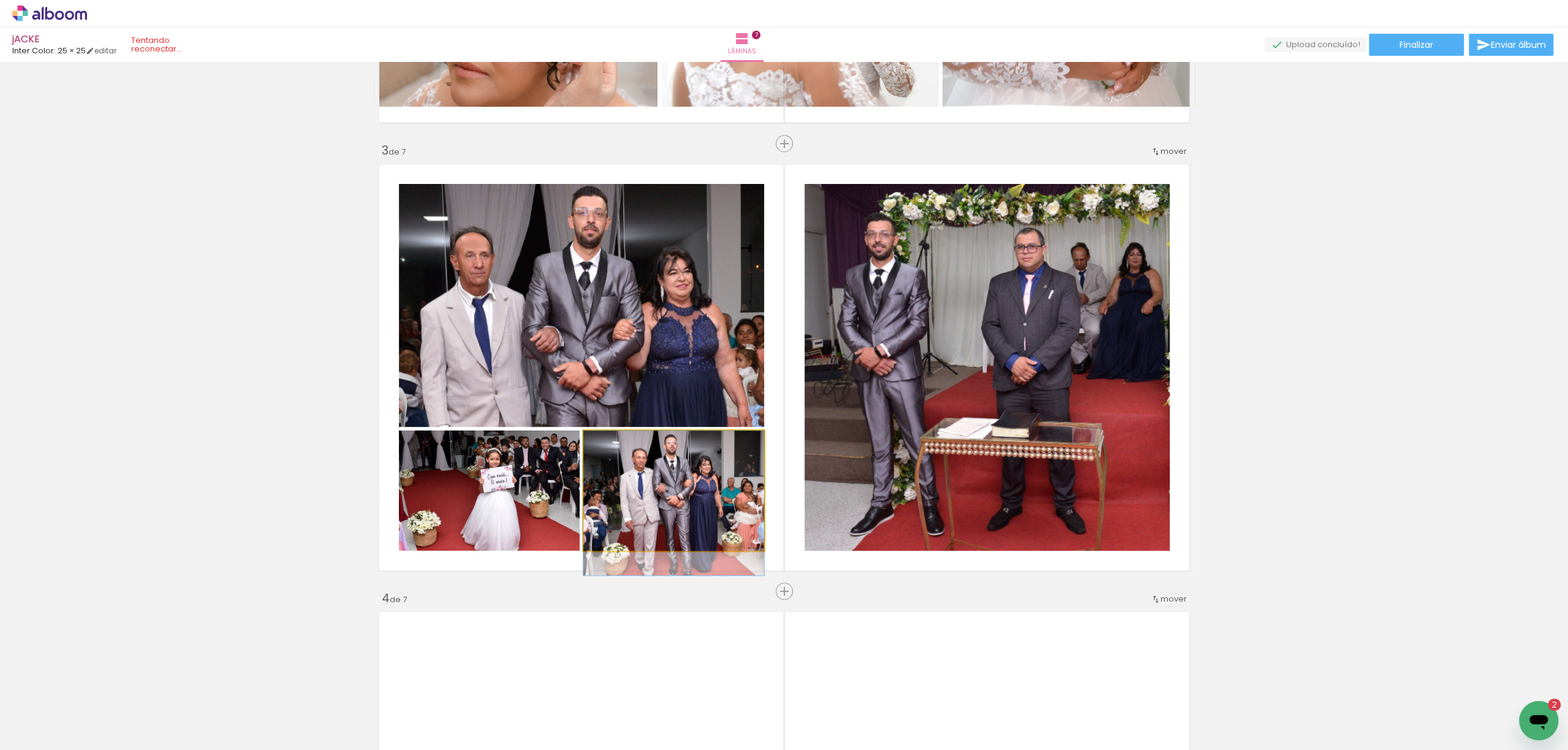
drag, startPoint x: 687, startPoint y: 491, endPoint x: 687, endPoint y: 513, distance: 22.0
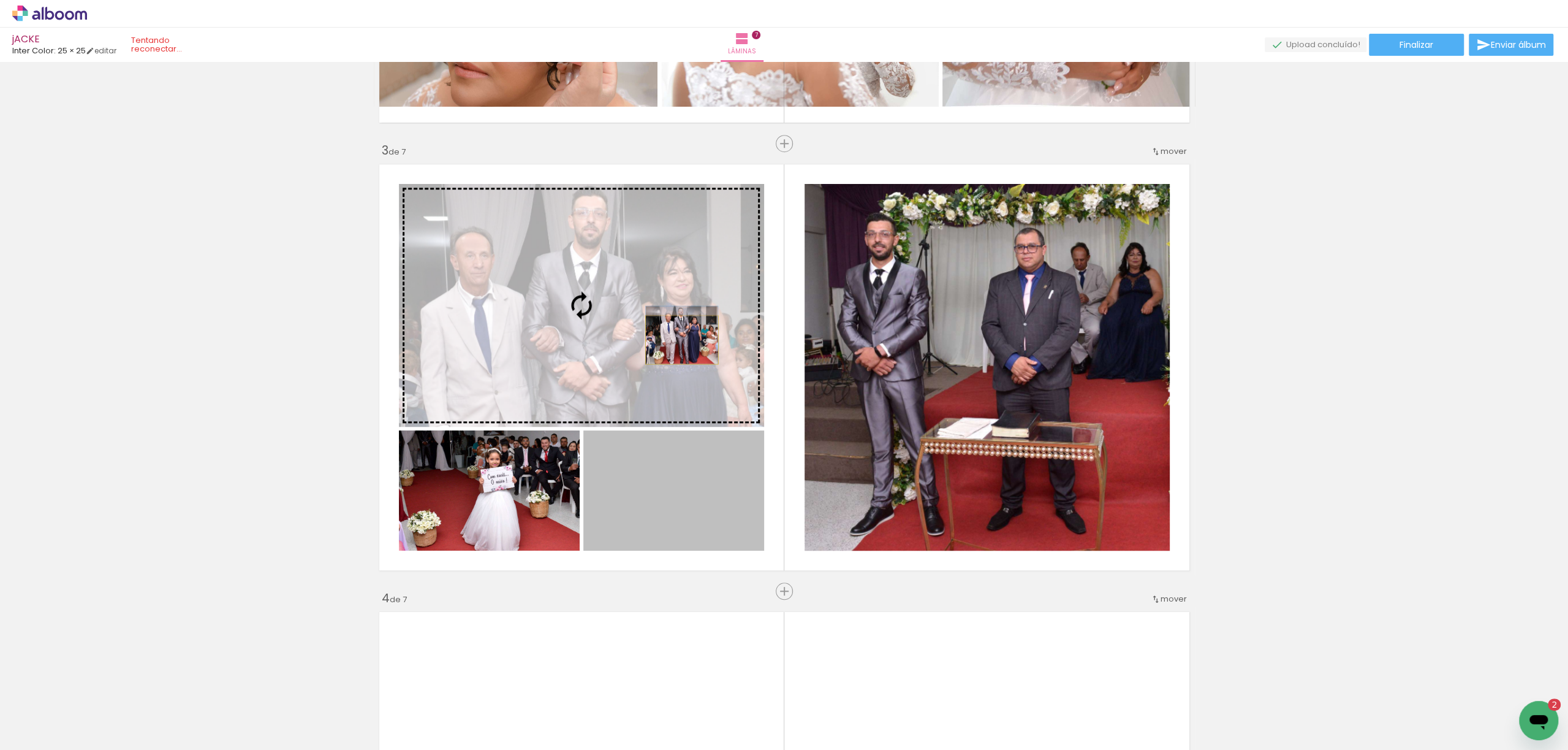
drag, startPoint x: 703, startPoint y: 495, endPoint x: 675, endPoint y: 340, distance: 157.5
click at [0, 0] on slot at bounding box center [0, 0] width 0 height 0
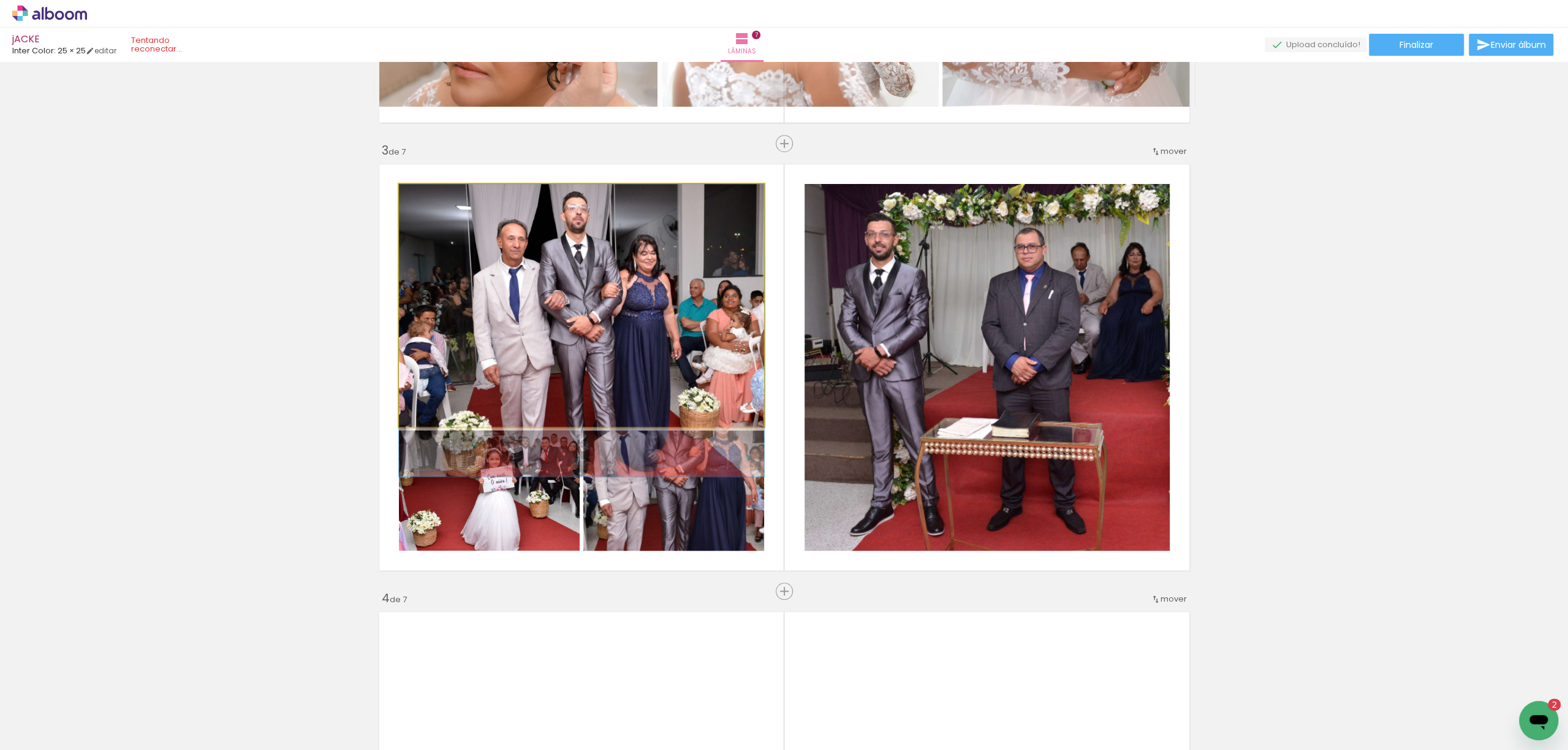
drag, startPoint x: 649, startPoint y: 298, endPoint x: 642, endPoint y: 338, distance: 40.6
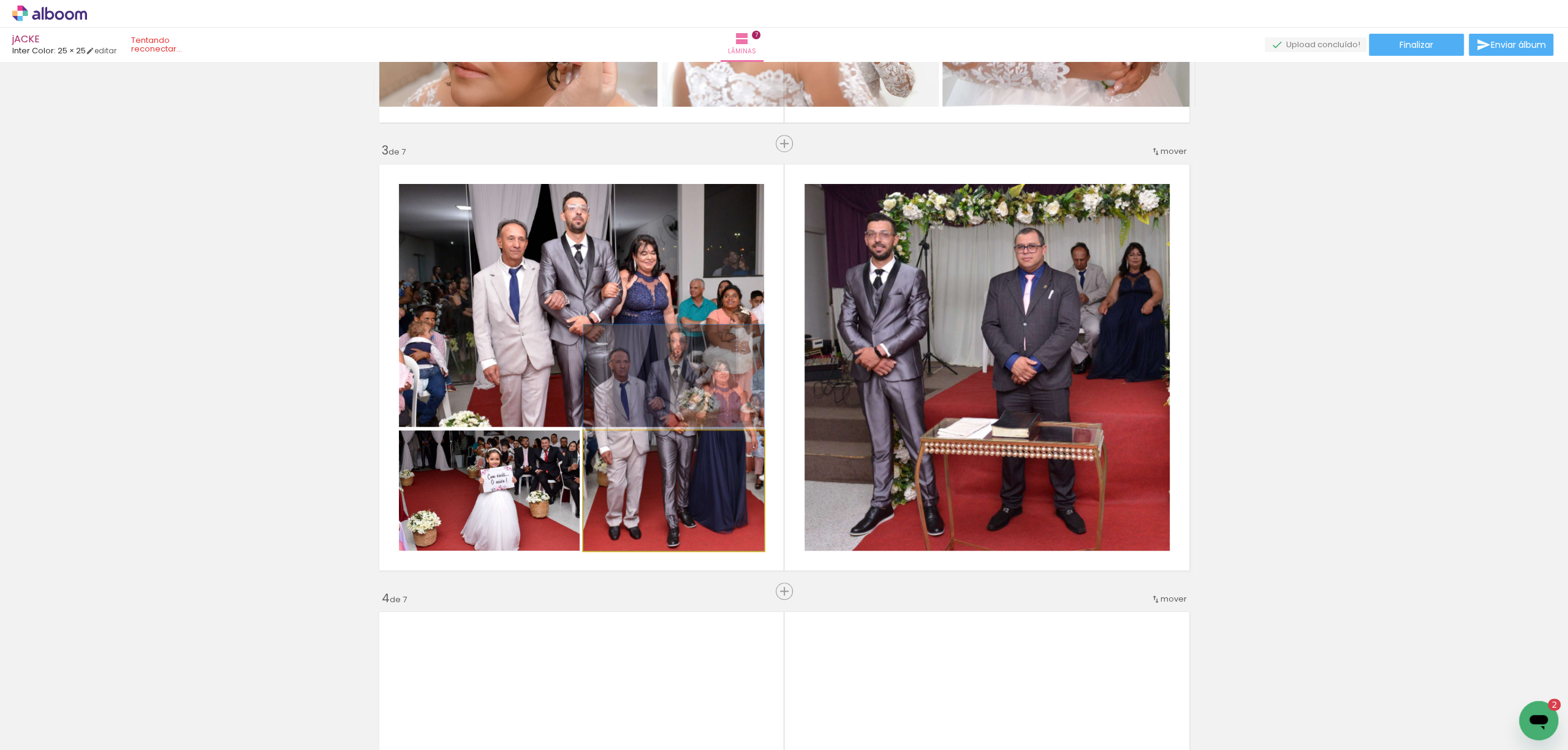
drag, startPoint x: 701, startPoint y: 493, endPoint x: 665, endPoint y: 344, distance: 153.3
click at [0, 0] on slot at bounding box center [0, 0] width 0 height 0
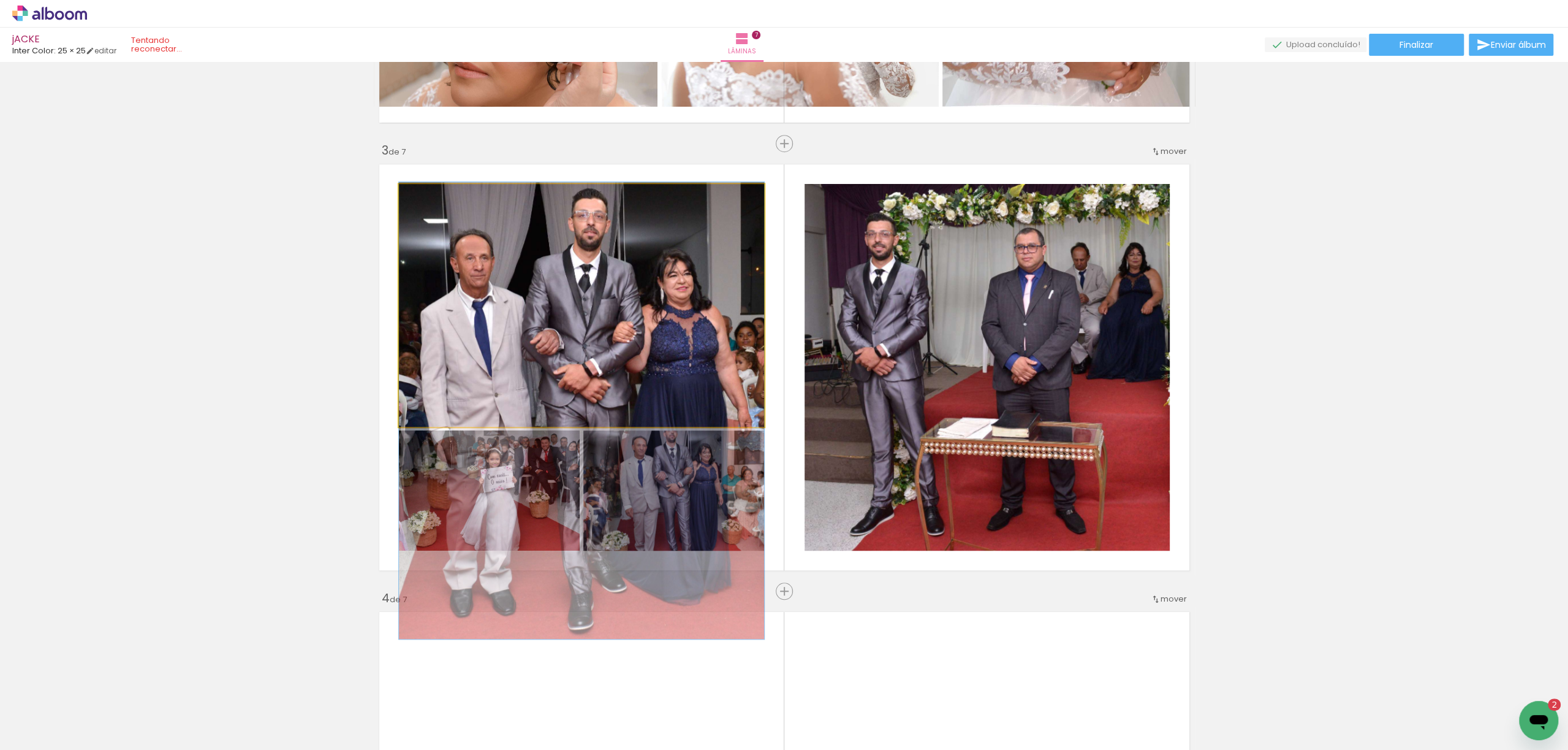
drag, startPoint x: 645, startPoint y: 308, endPoint x: 634, endPoint y: 407, distance: 99.6
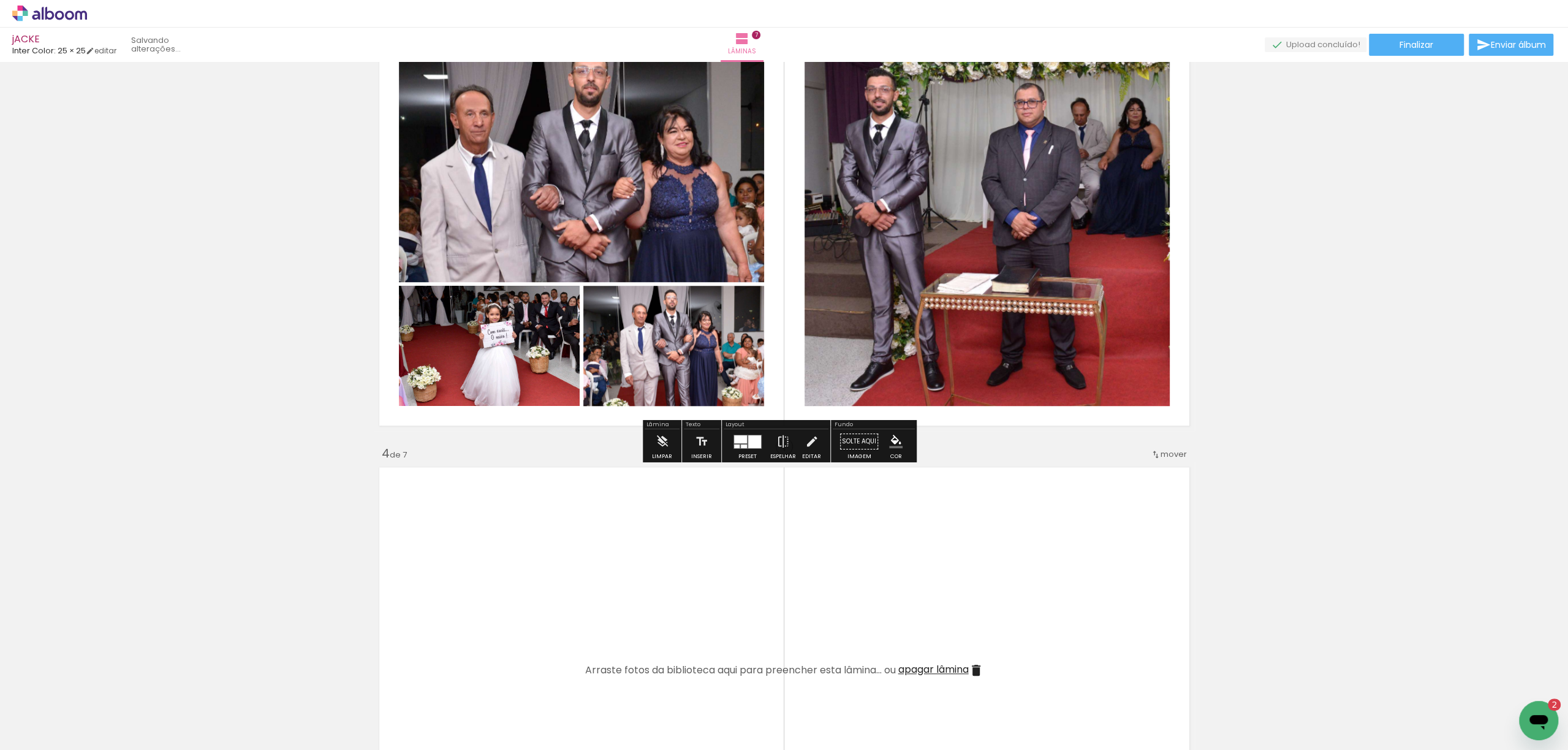
scroll to position [997, 0]
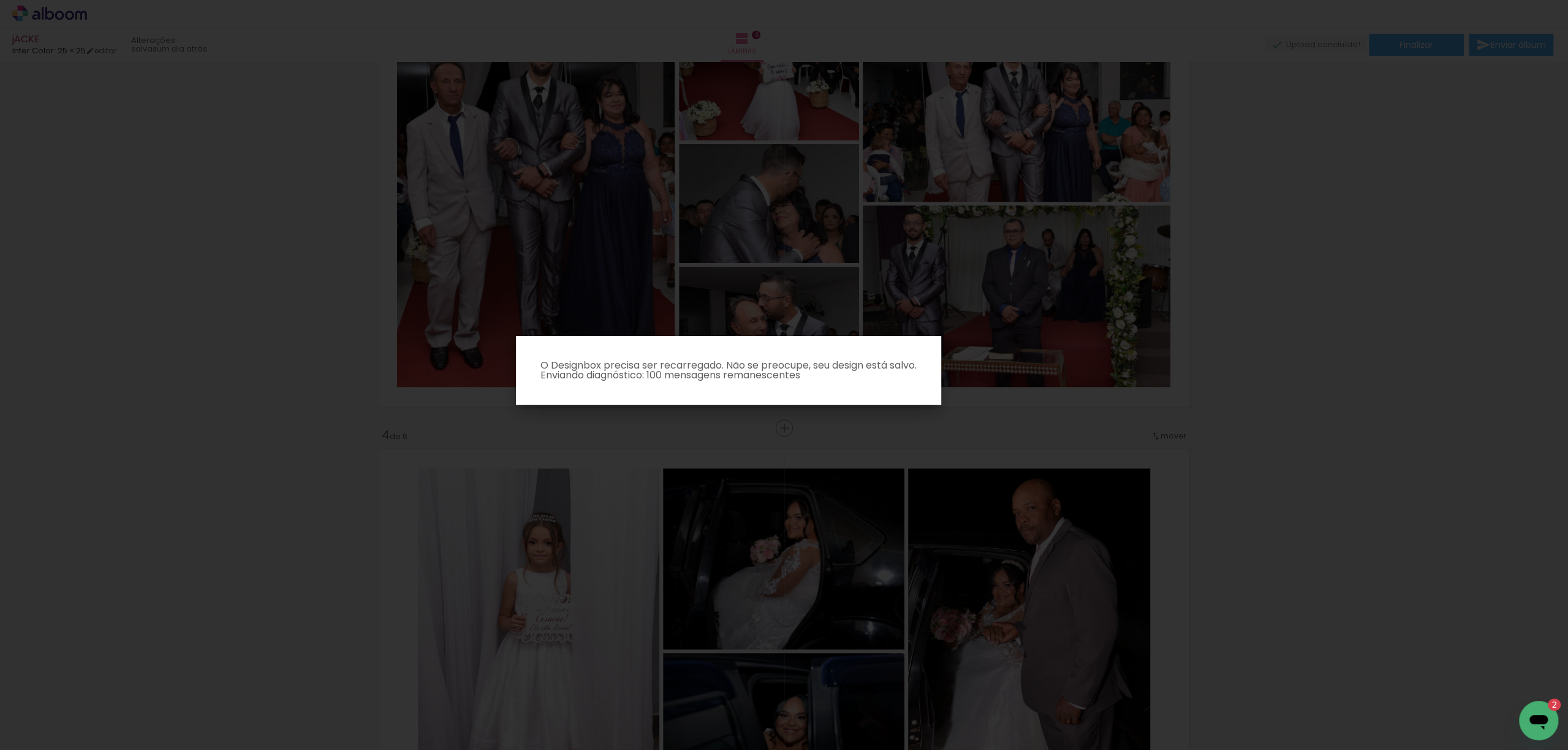
click at [1537, 721] on icon "Abrir janela de mensagens, 2 mensagens não lidas" at bounding box center [1538, 722] width 19 height 15
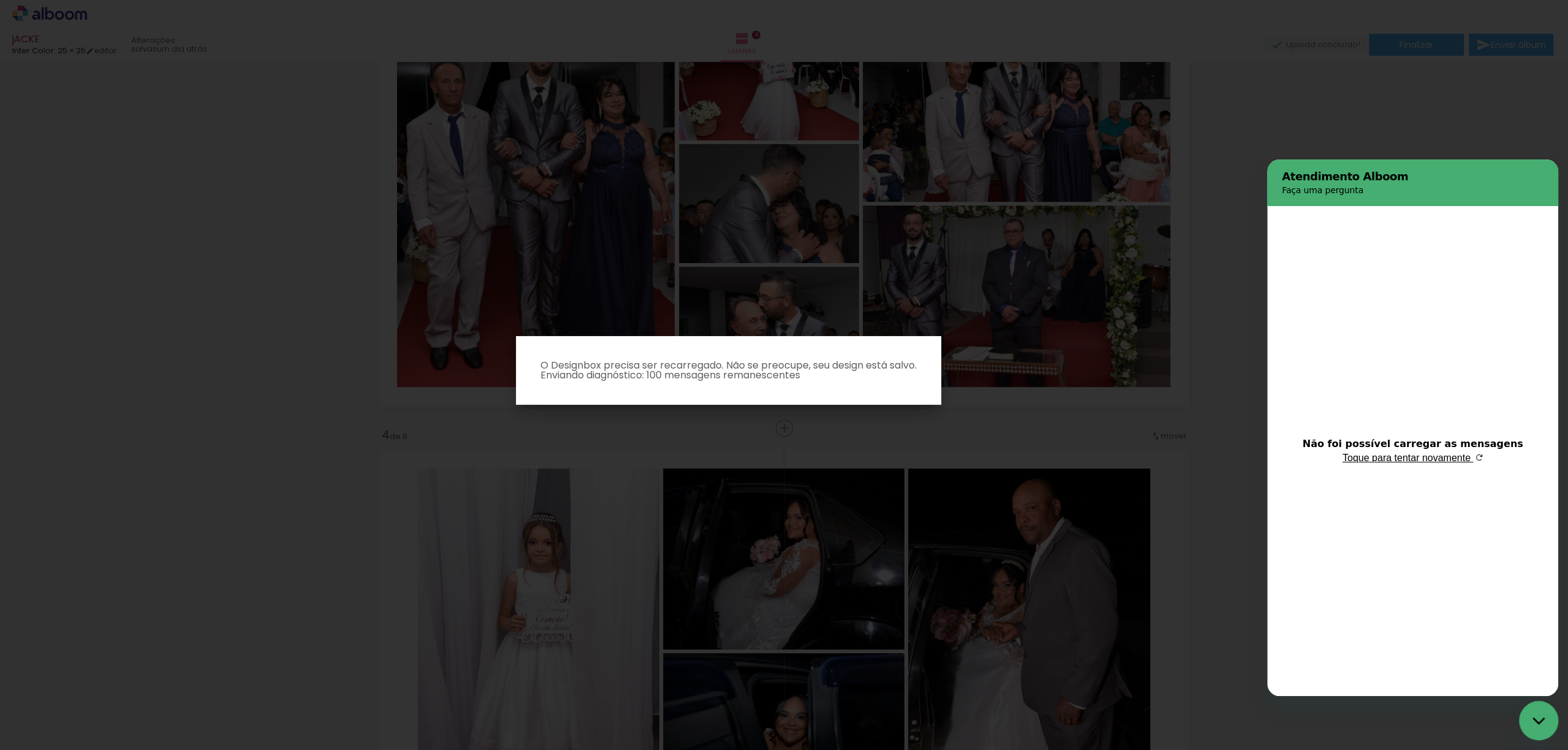
scroll to position [0, 0]
click at [1334, 196] on p "Faça uma pergunta" at bounding box center [1415, 190] width 269 height 12
click at [1426, 462] on span "Toque para tentar novamente" at bounding box center [1406, 457] width 128 height 10
click at [1428, 462] on span "Toque para tentar novamente" at bounding box center [1406, 457] width 128 height 10
click at [1222, 408] on iron-overlay-backdrop at bounding box center [784, 375] width 1568 height 750
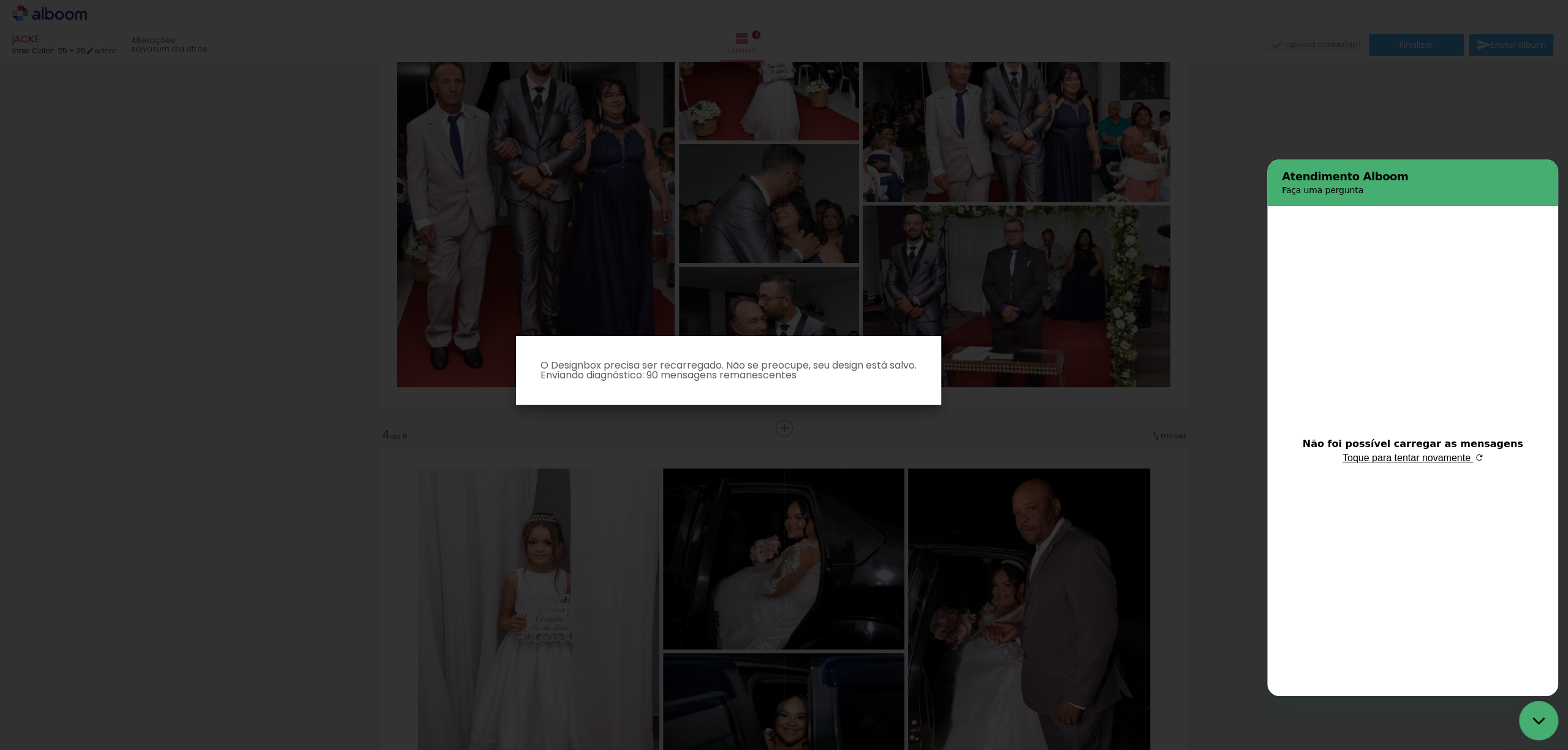
drag, startPoint x: 1500, startPoint y: 121, endPoint x: 1471, endPoint y: 146, distance: 38.3
click at [1500, 121] on iron-overlay-backdrop at bounding box center [784, 375] width 1568 height 750
click at [1537, 707] on div "Fechar janela de mensagens" at bounding box center [1538, 720] width 37 height 37
